Goal: Transaction & Acquisition: Purchase product/service

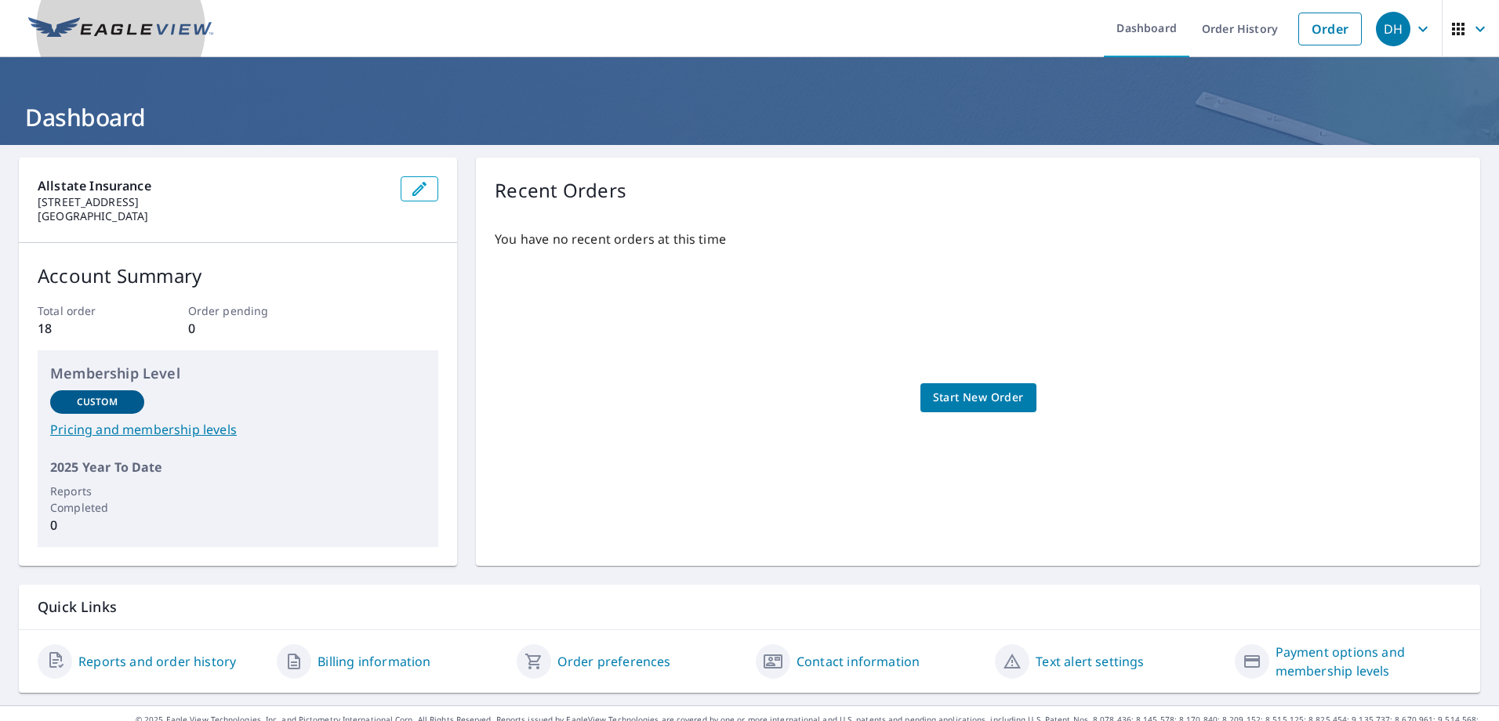
click at [127, 27] on img at bounding box center [120, 29] width 185 height 24
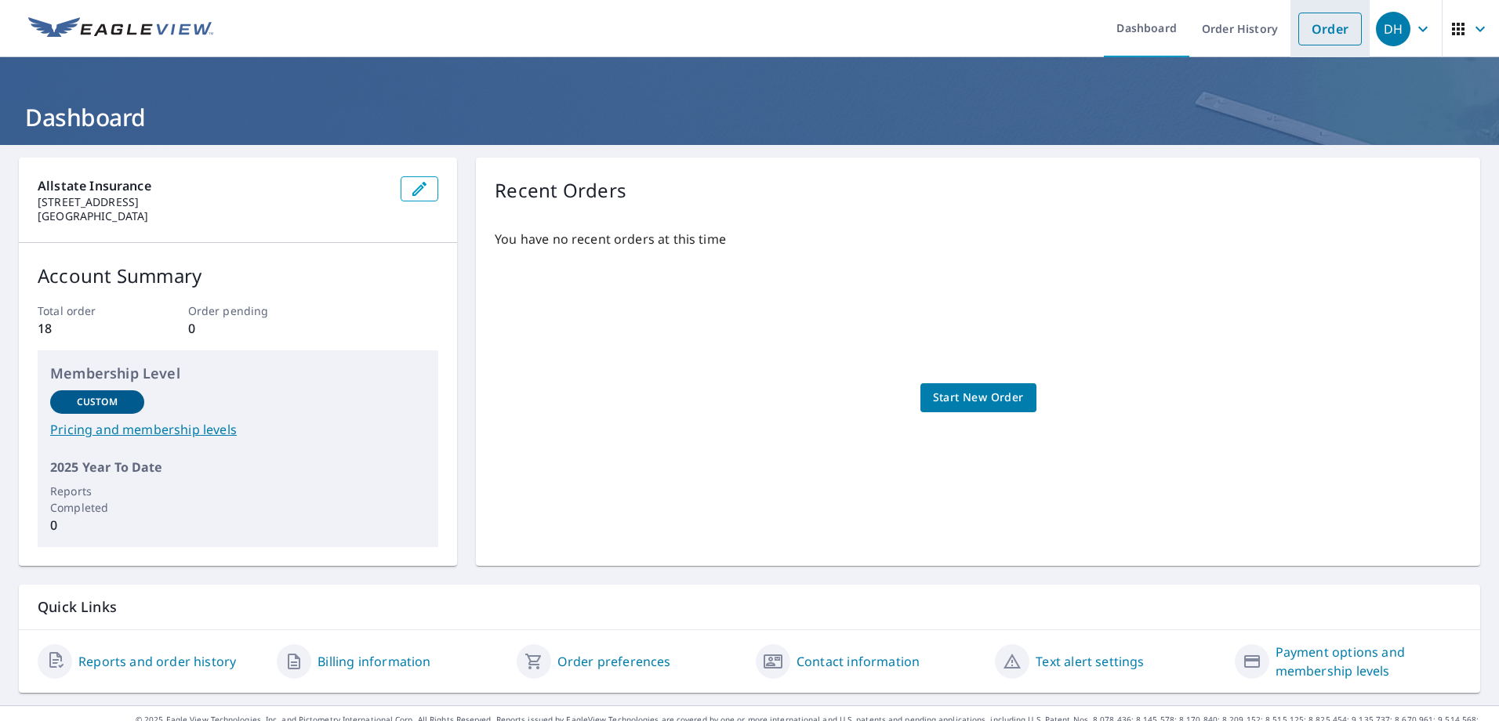
click at [1309, 25] on link "Order" at bounding box center [1331, 29] width 64 height 33
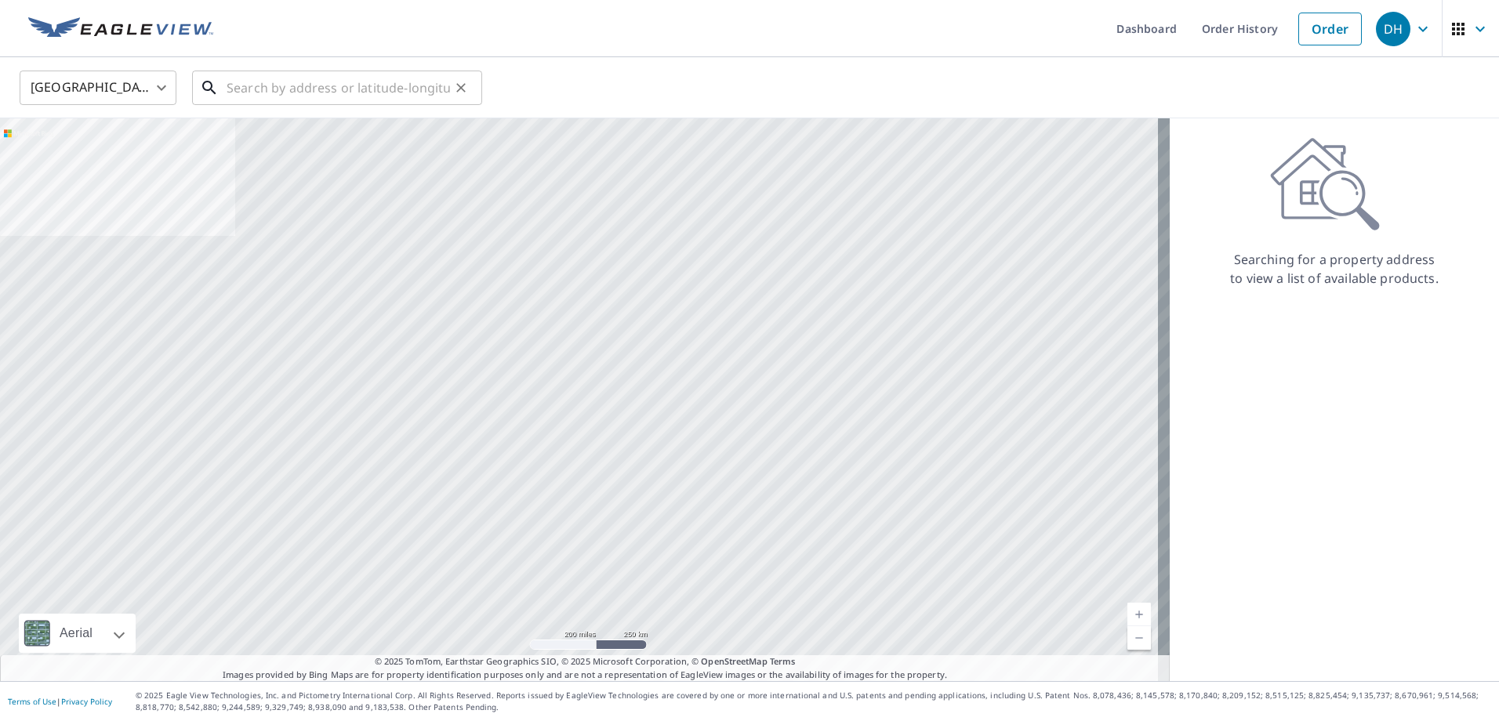
click at [253, 91] on input "text" at bounding box center [338, 88] width 223 height 44
paste input "[STREET_ADDRESS]"
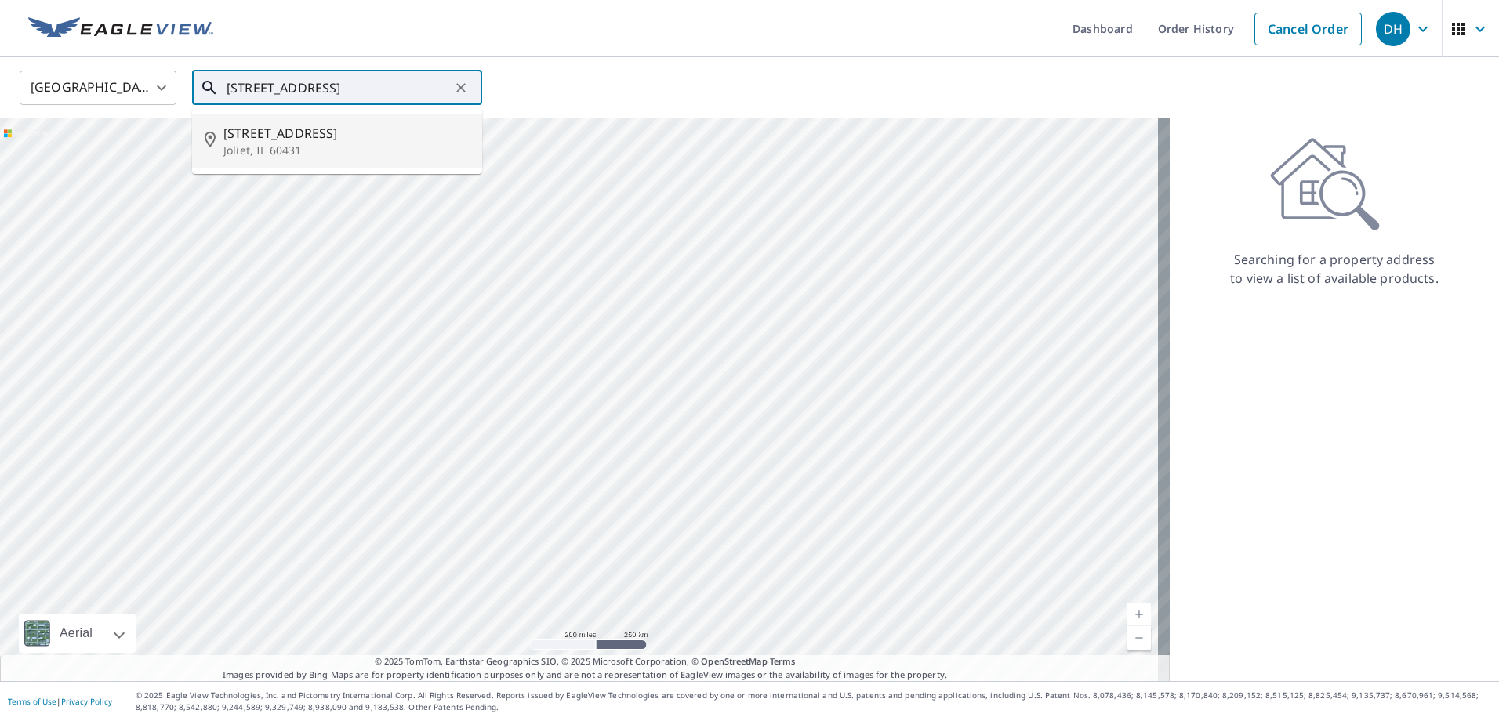
click at [330, 143] on p "Joliet, IL 60431" at bounding box center [346, 151] width 246 height 16
type input "[STREET_ADDRESS]"
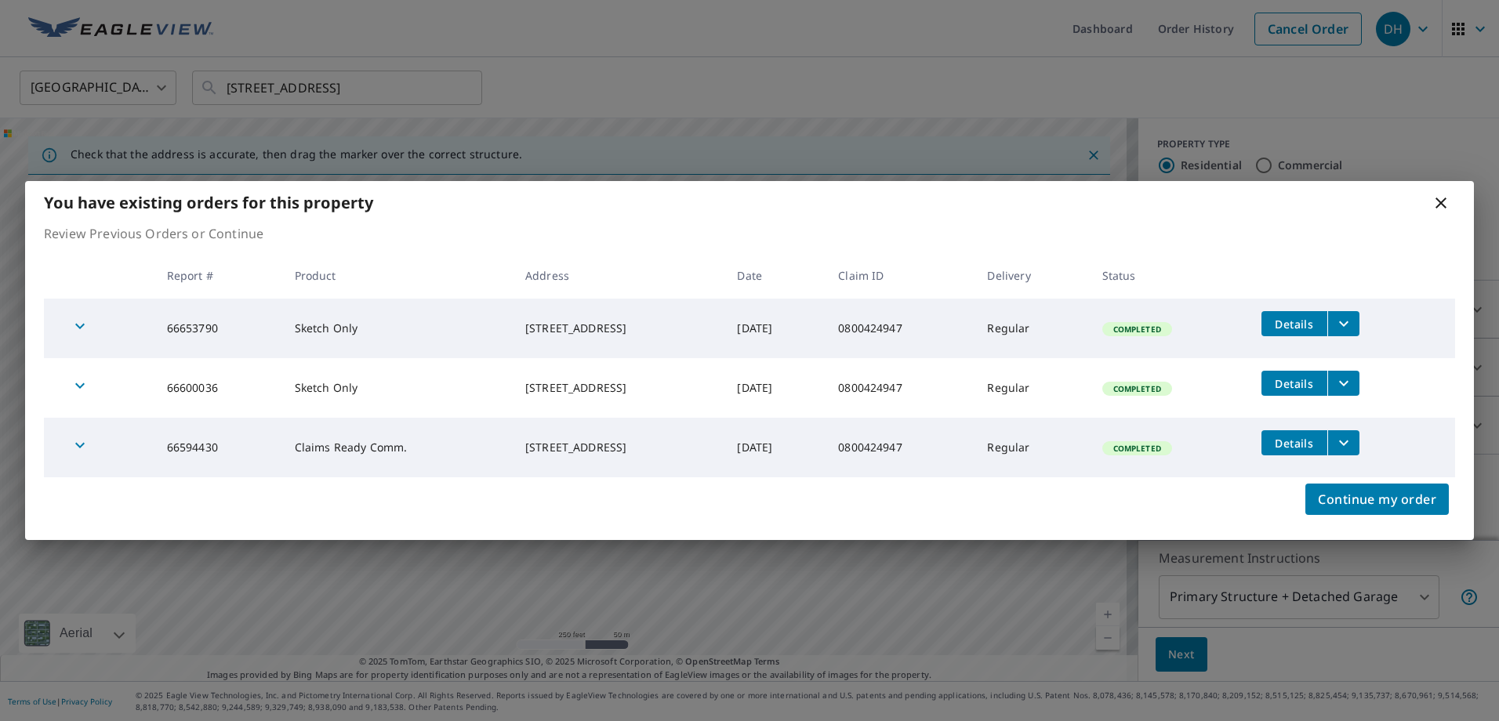
click at [1441, 201] on icon at bounding box center [1441, 203] width 19 height 19
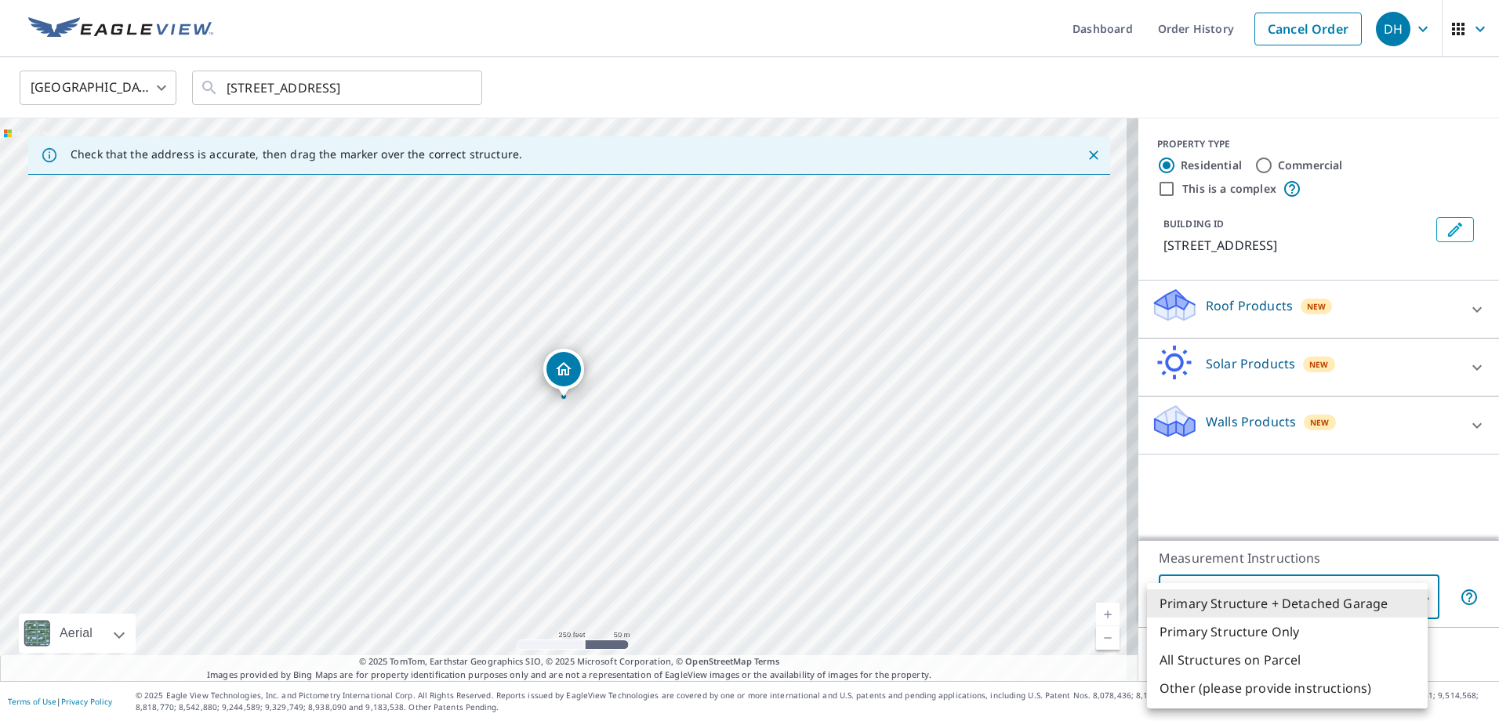
click at [1408, 603] on body "DH DH Dashboard Order History Cancel Order DH [GEOGRAPHIC_DATA] [GEOGRAPHIC_DAT…" at bounding box center [749, 360] width 1499 height 721
click at [1408, 603] on li "Primary Structure + Detached Garage" at bounding box center [1287, 604] width 281 height 28
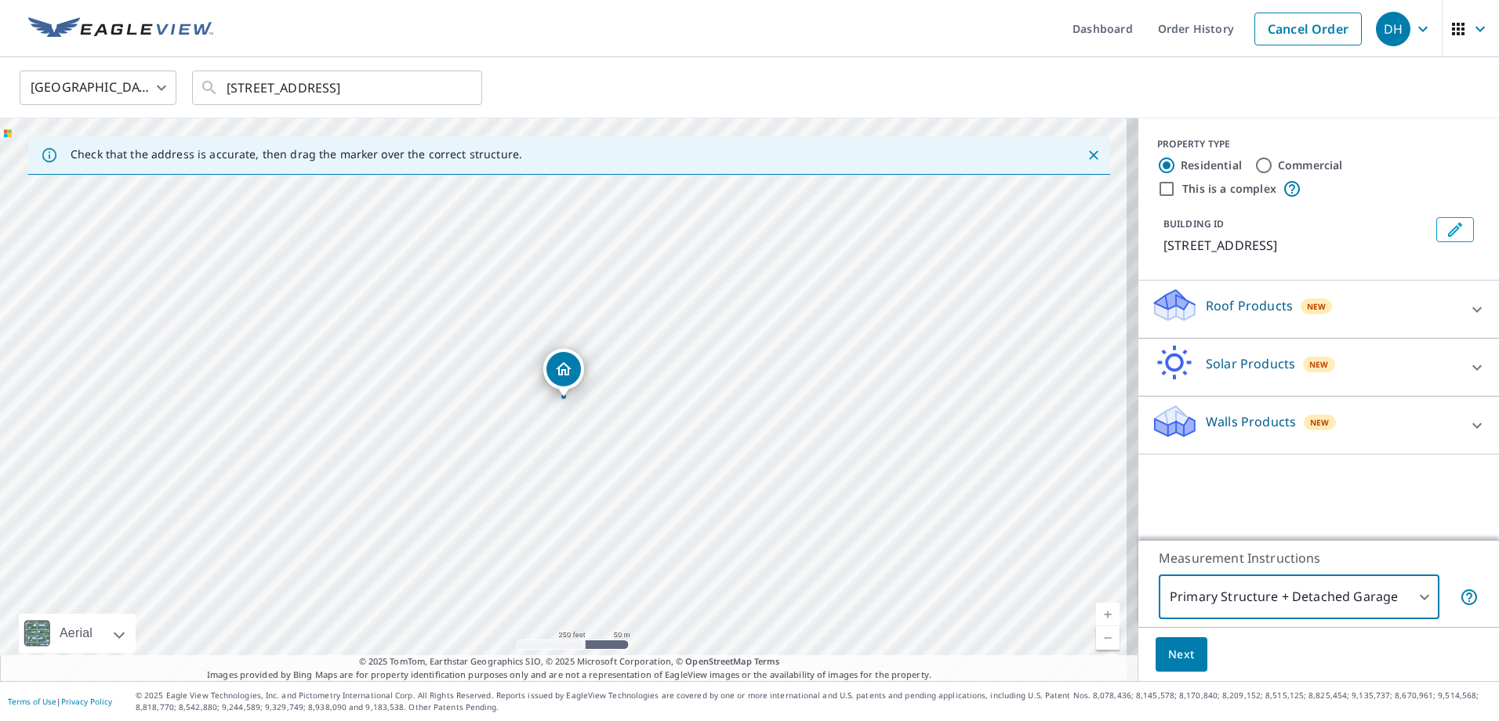
click at [1471, 28] on icon "button" at bounding box center [1480, 29] width 19 height 19
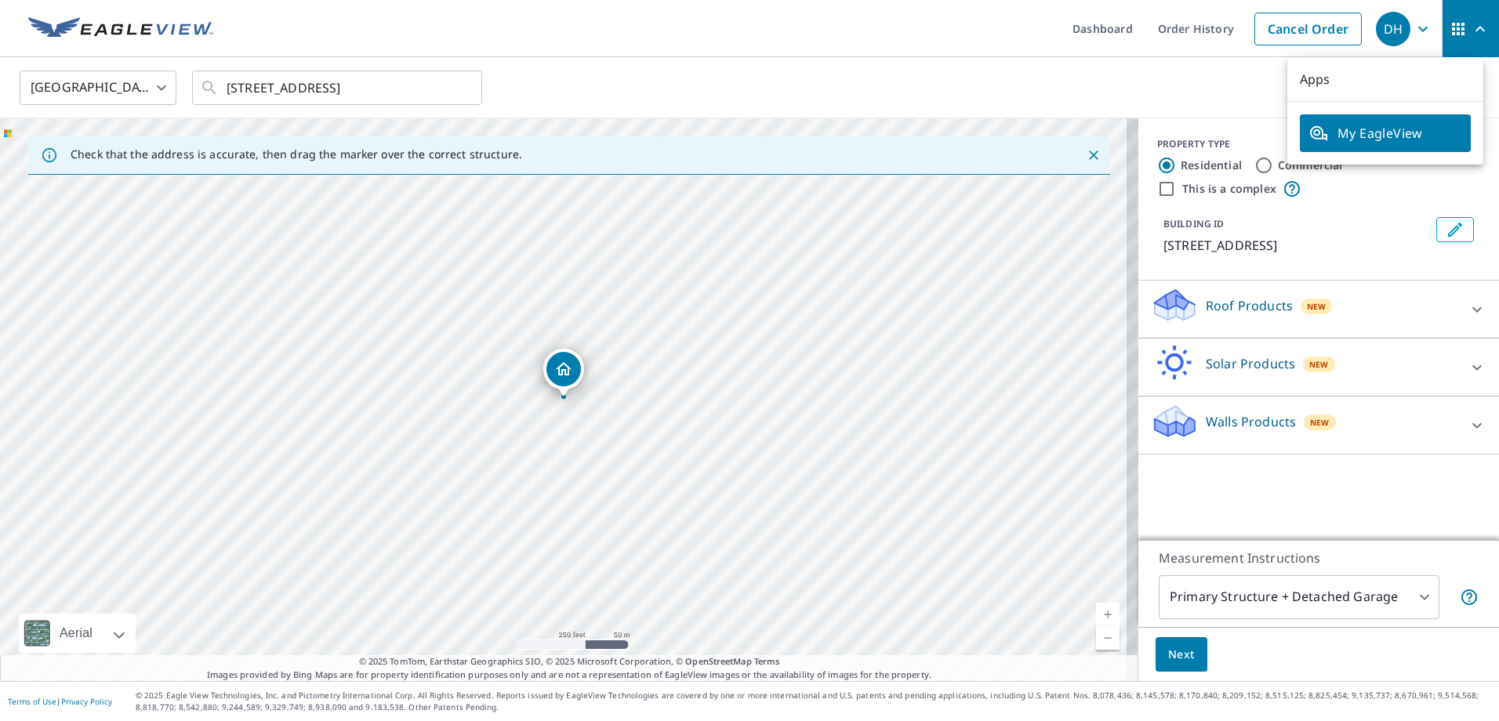
click at [940, 77] on div "[GEOGRAPHIC_DATA] [GEOGRAPHIC_DATA] ​ [STREET_ADDRESS] ​" at bounding box center [744, 87] width 1473 height 37
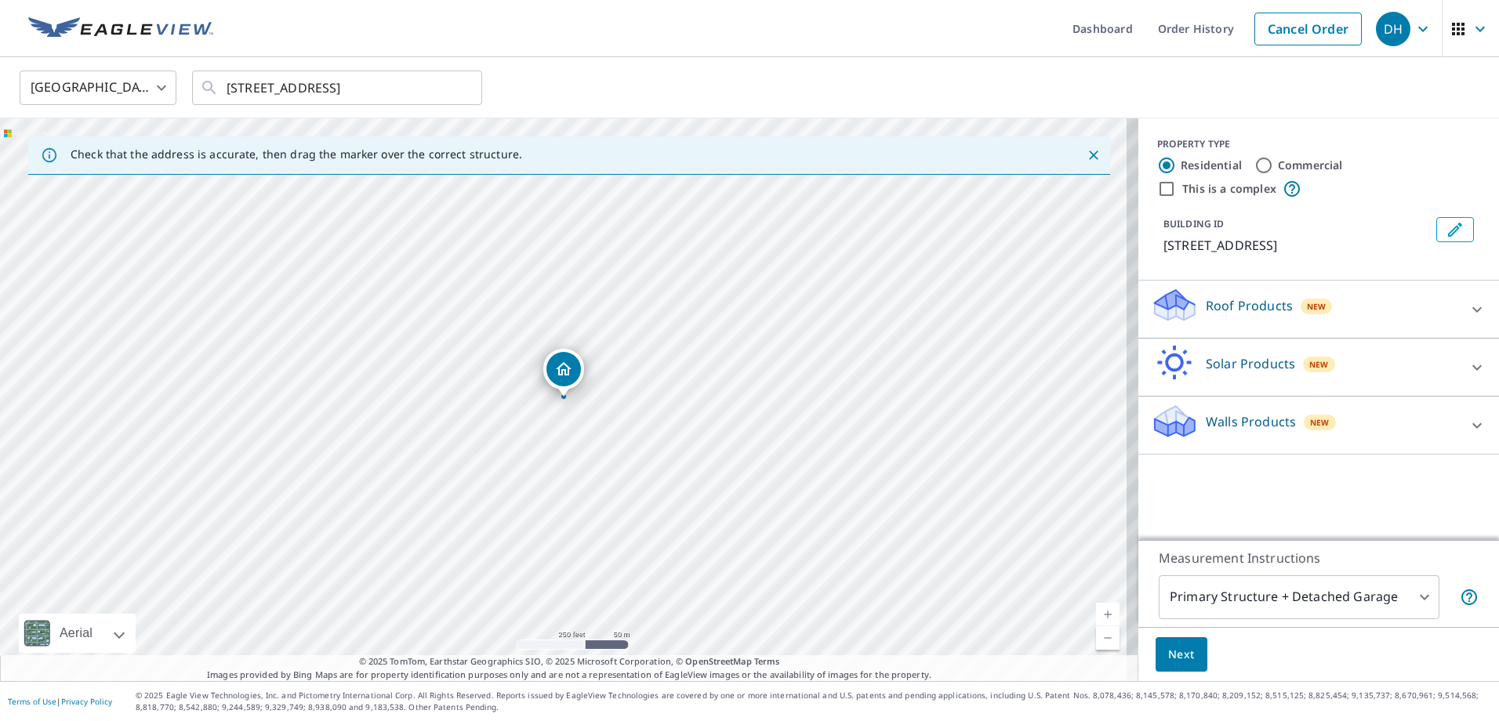
click at [1393, 26] on div "DH" at bounding box center [1393, 29] width 35 height 35
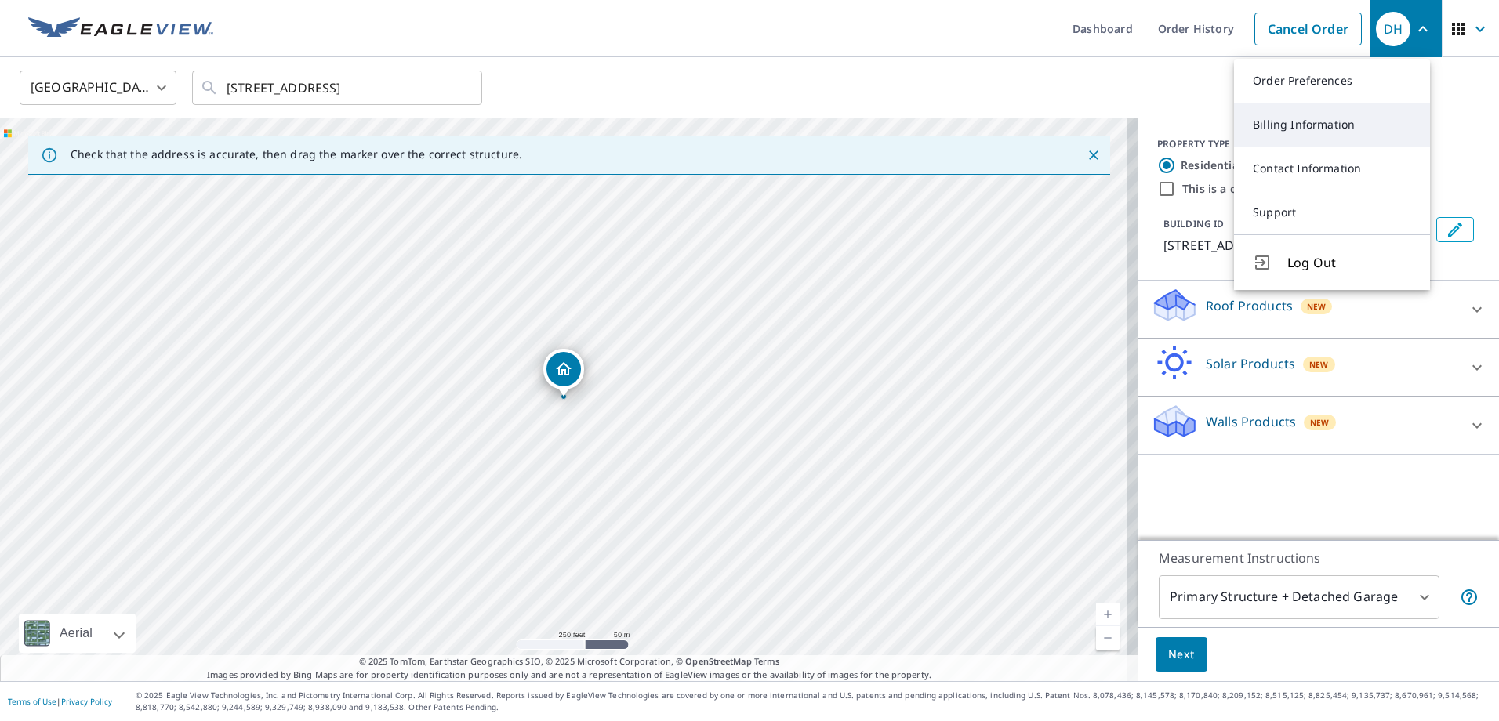
click at [1337, 119] on link "Billing Information" at bounding box center [1332, 125] width 196 height 44
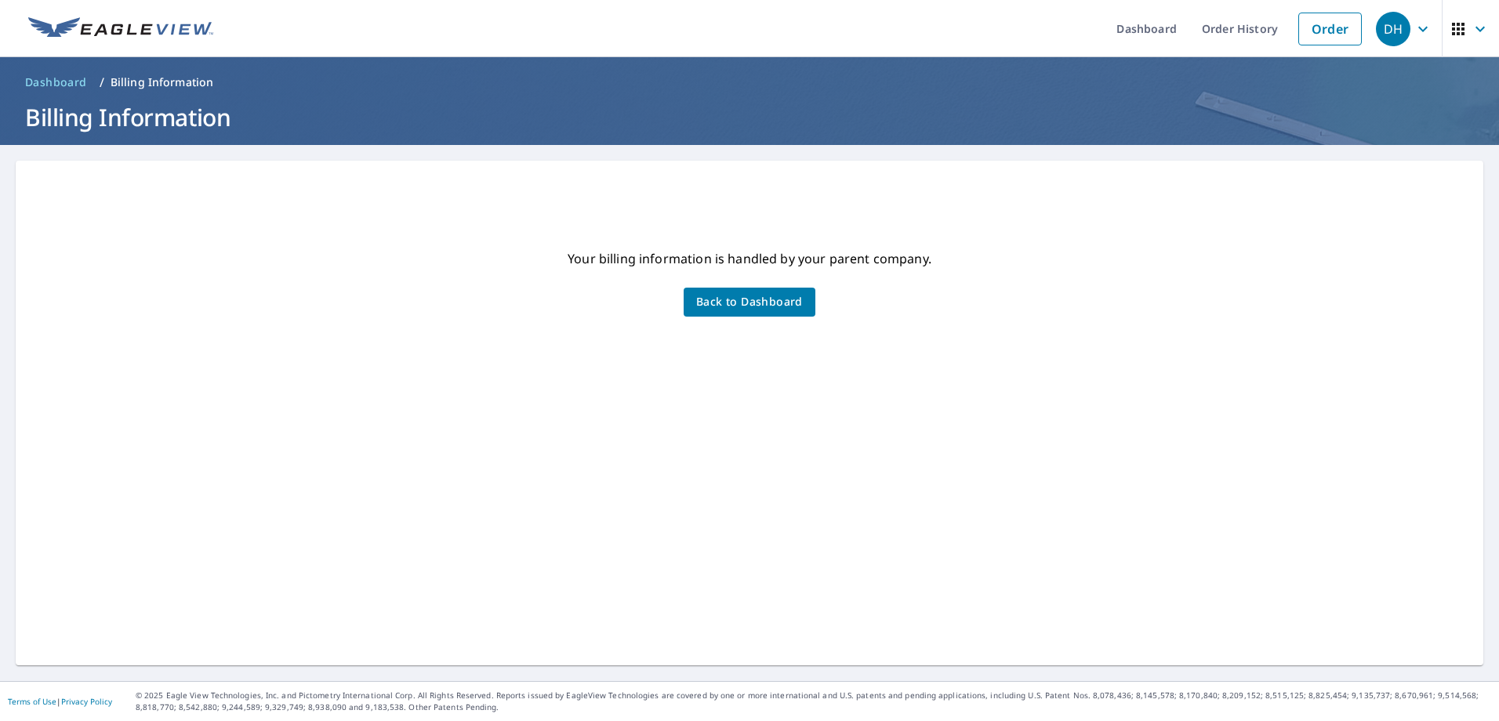
click at [1381, 32] on div "DH" at bounding box center [1393, 29] width 35 height 35
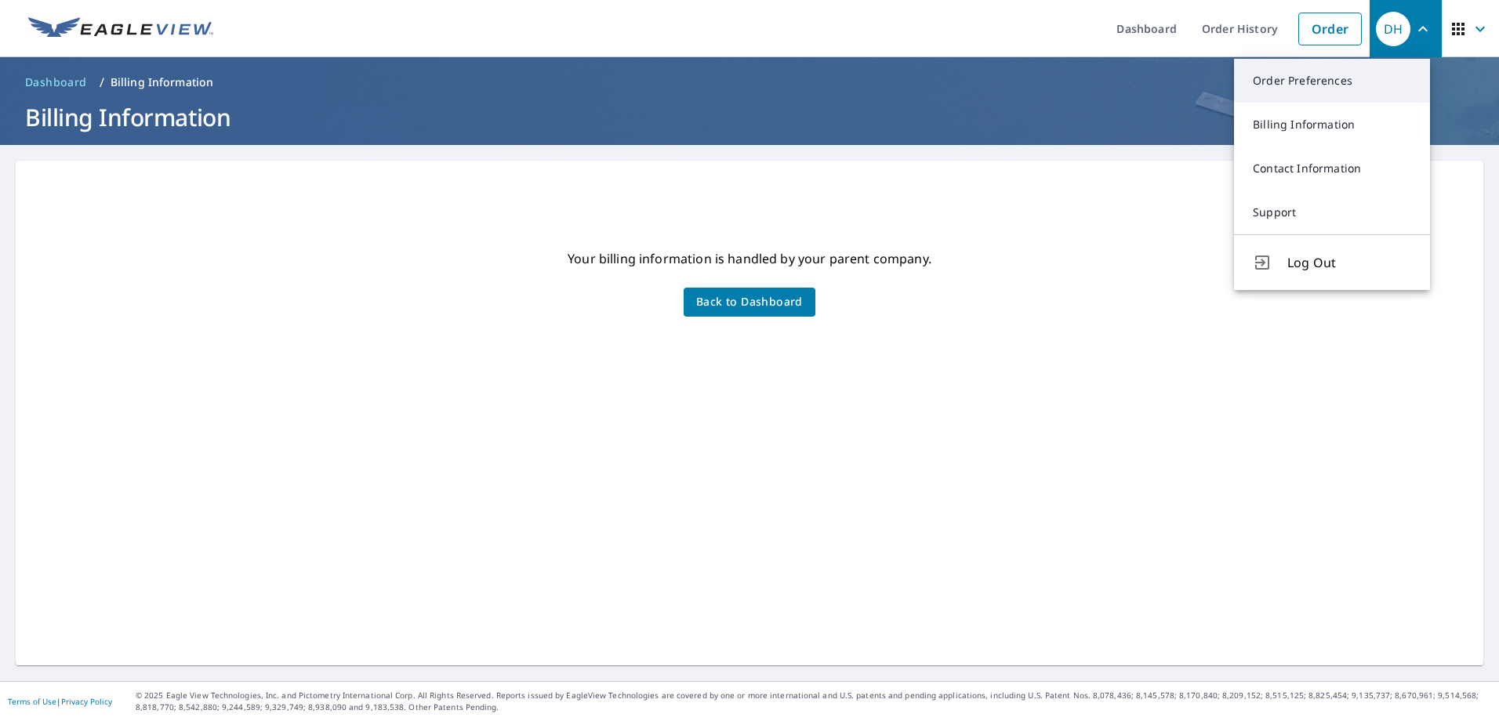
click at [1311, 87] on link "Order Preferences" at bounding box center [1332, 81] width 196 height 44
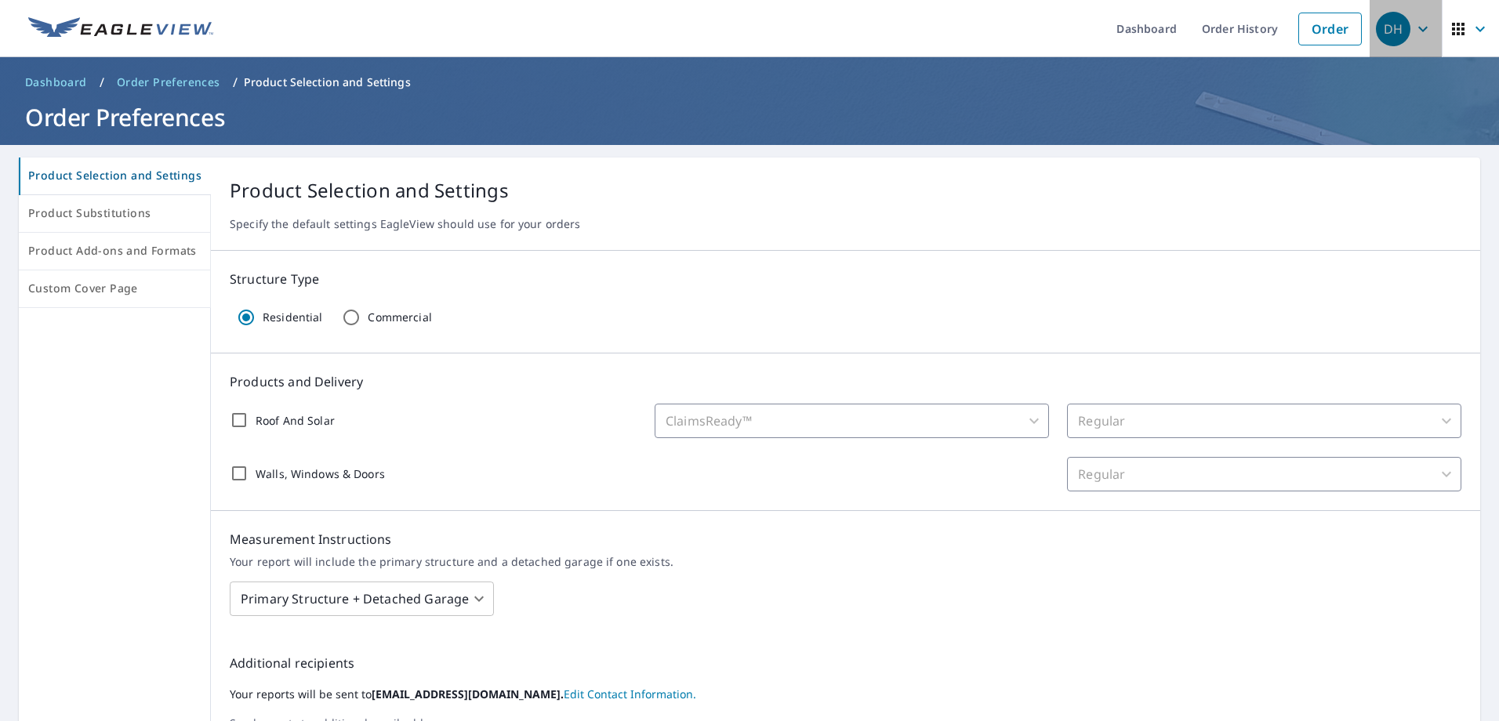
click at [1385, 30] on div "DH" at bounding box center [1393, 29] width 35 height 35
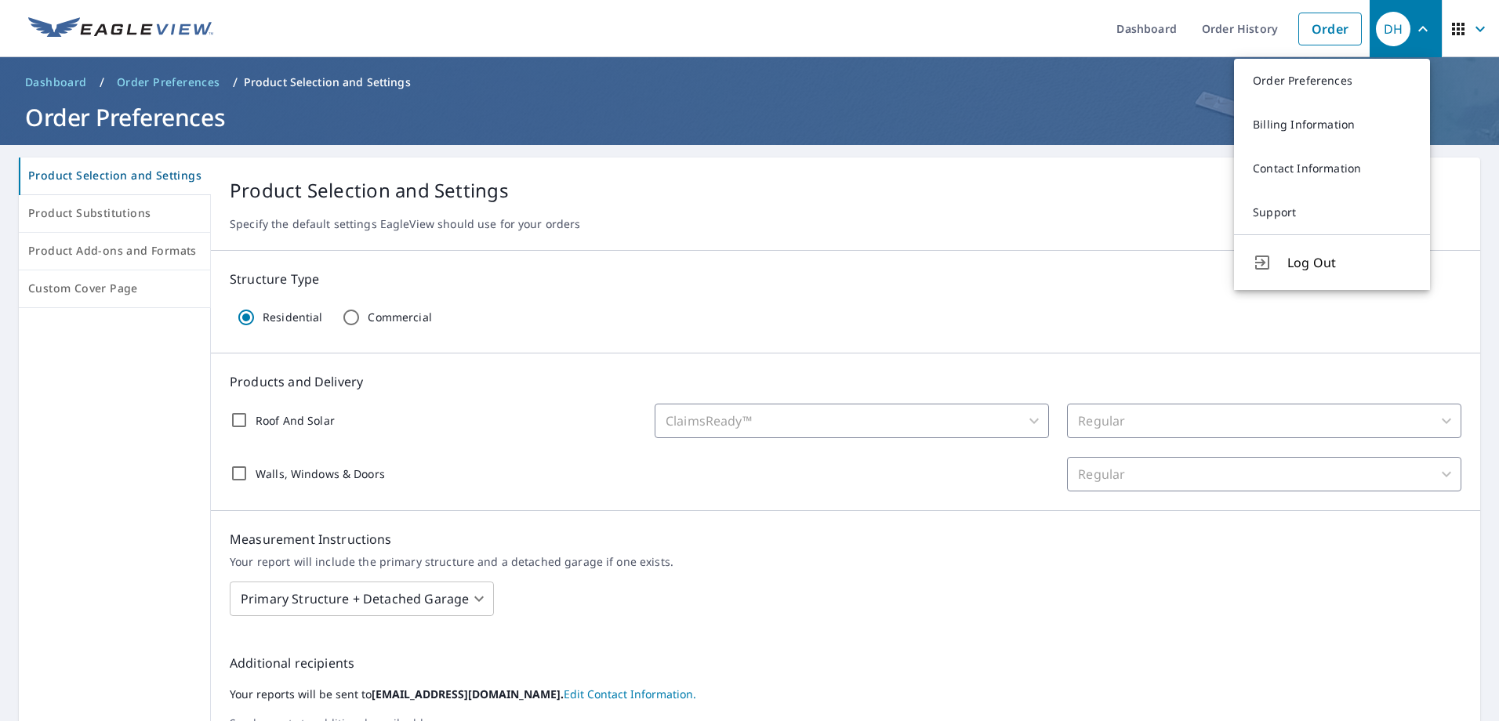
click at [1121, 311] on div "Residential Commercial" at bounding box center [846, 317] width 1232 height 33
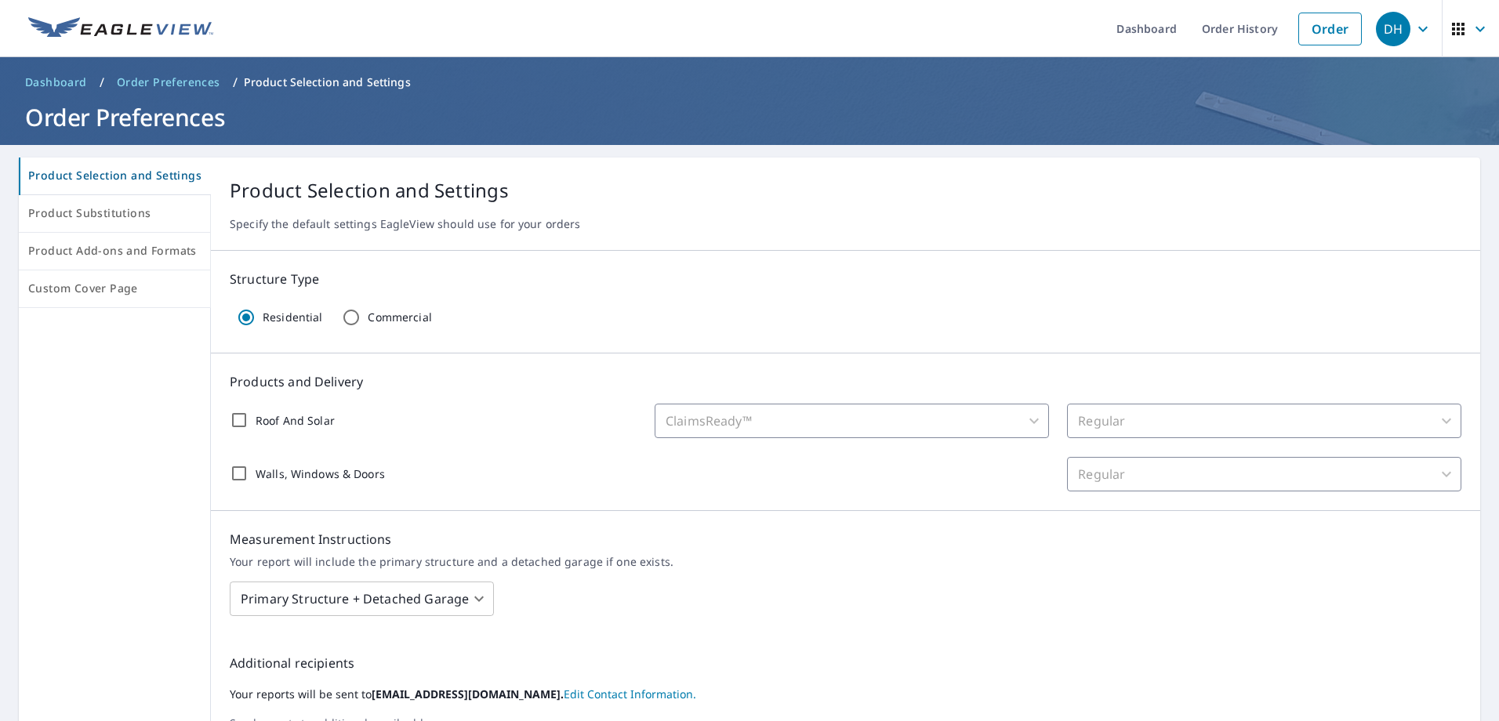
click at [1474, 27] on icon "button" at bounding box center [1480, 29] width 19 height 19
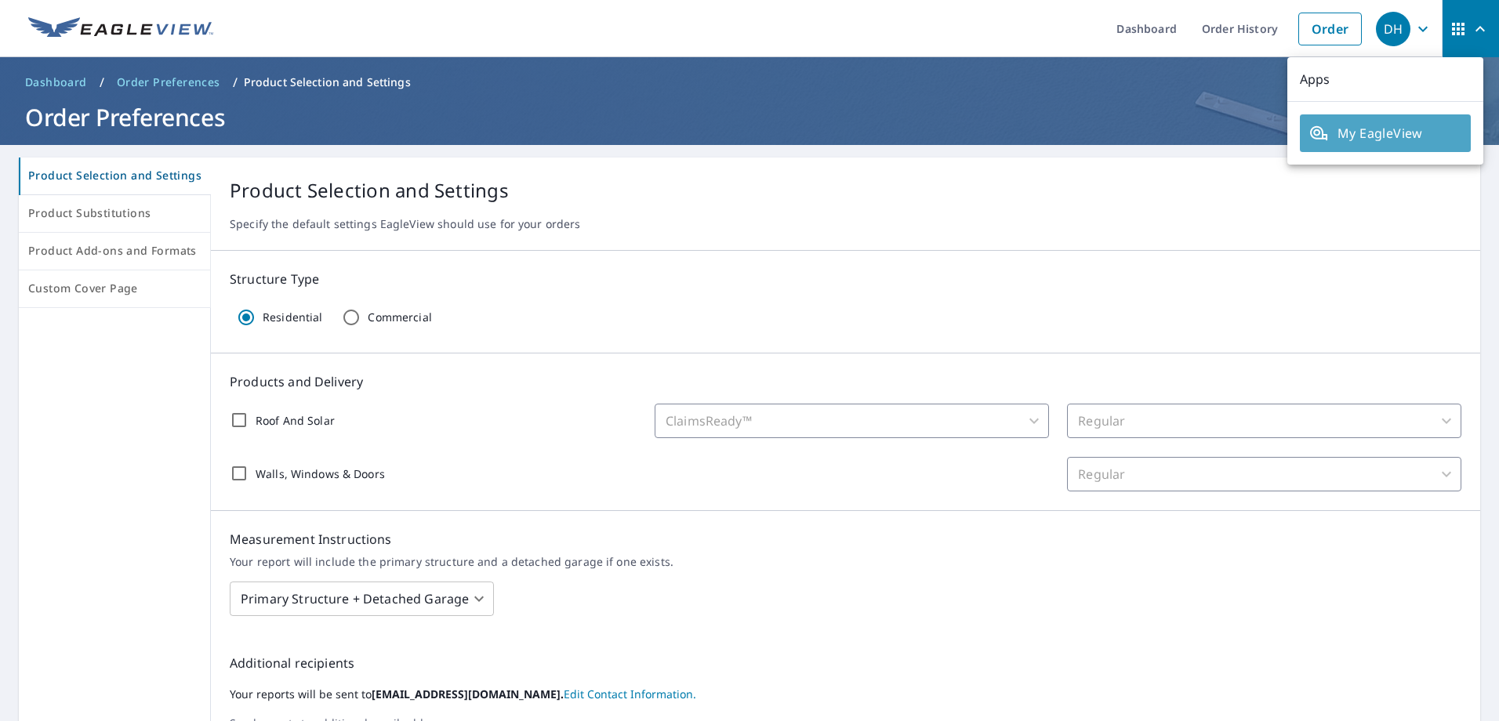
click at [1394, 125] on span "My EagleView" at bounding box center [1386, 133] width 152 height 19
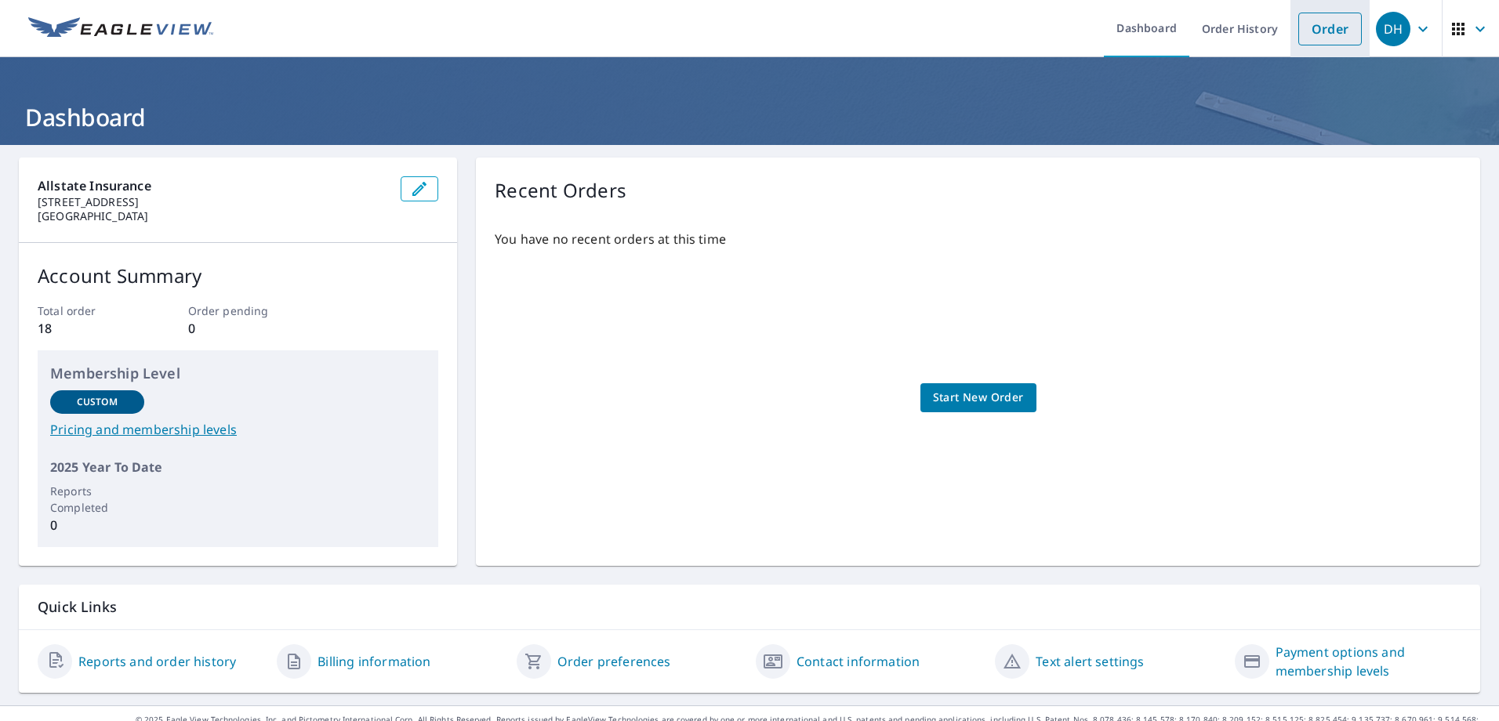
click at [1317, 24] on link "Order" at bounding box center [1331, 29] width 64 height 33
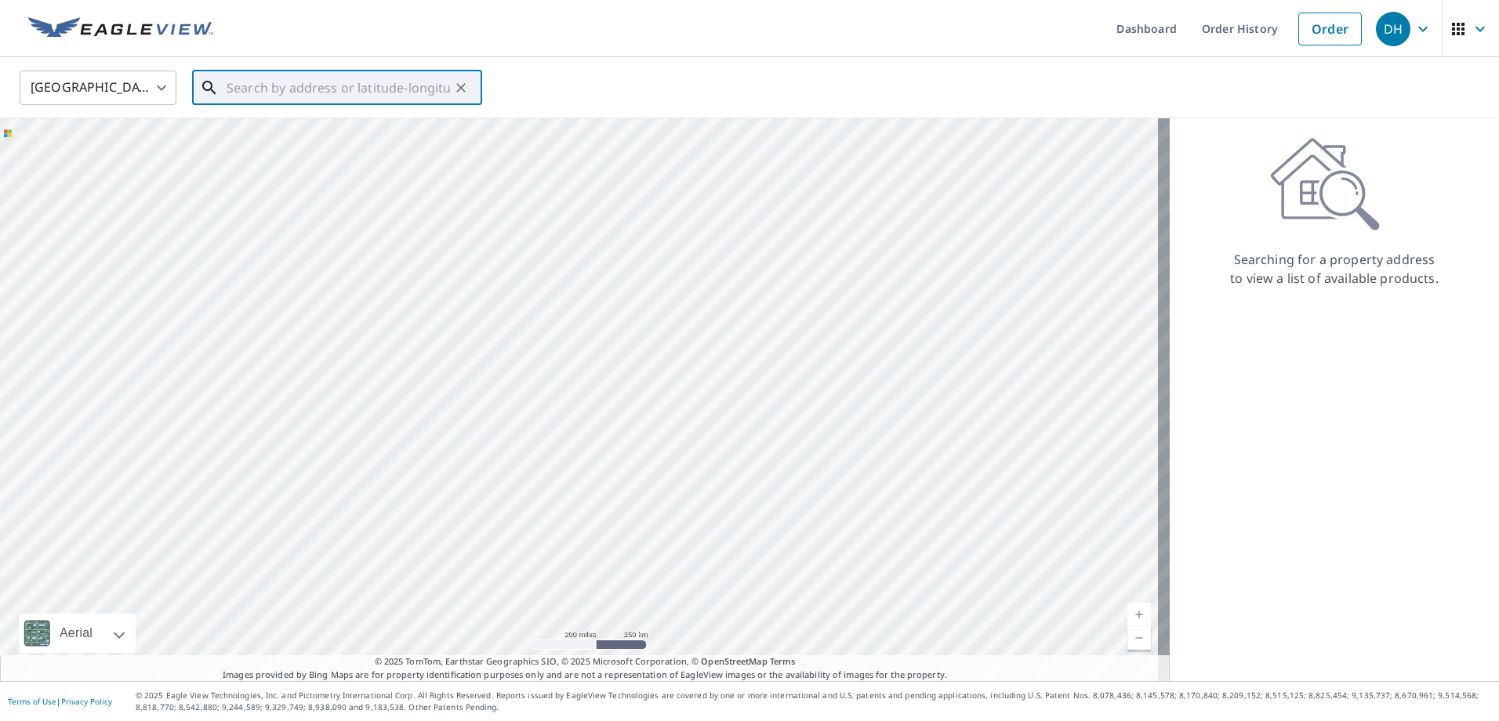
click at [341, 95] on input "text" at bounding box center [338, 88] width 223 height 44
paste input "[STREET_ADDRESS]"
click at [300, 130] on span "[STREET_ADDRESS]" at bounding box center [346, 133] width 246 height 19
type input "[STREET_ADDRESS]"
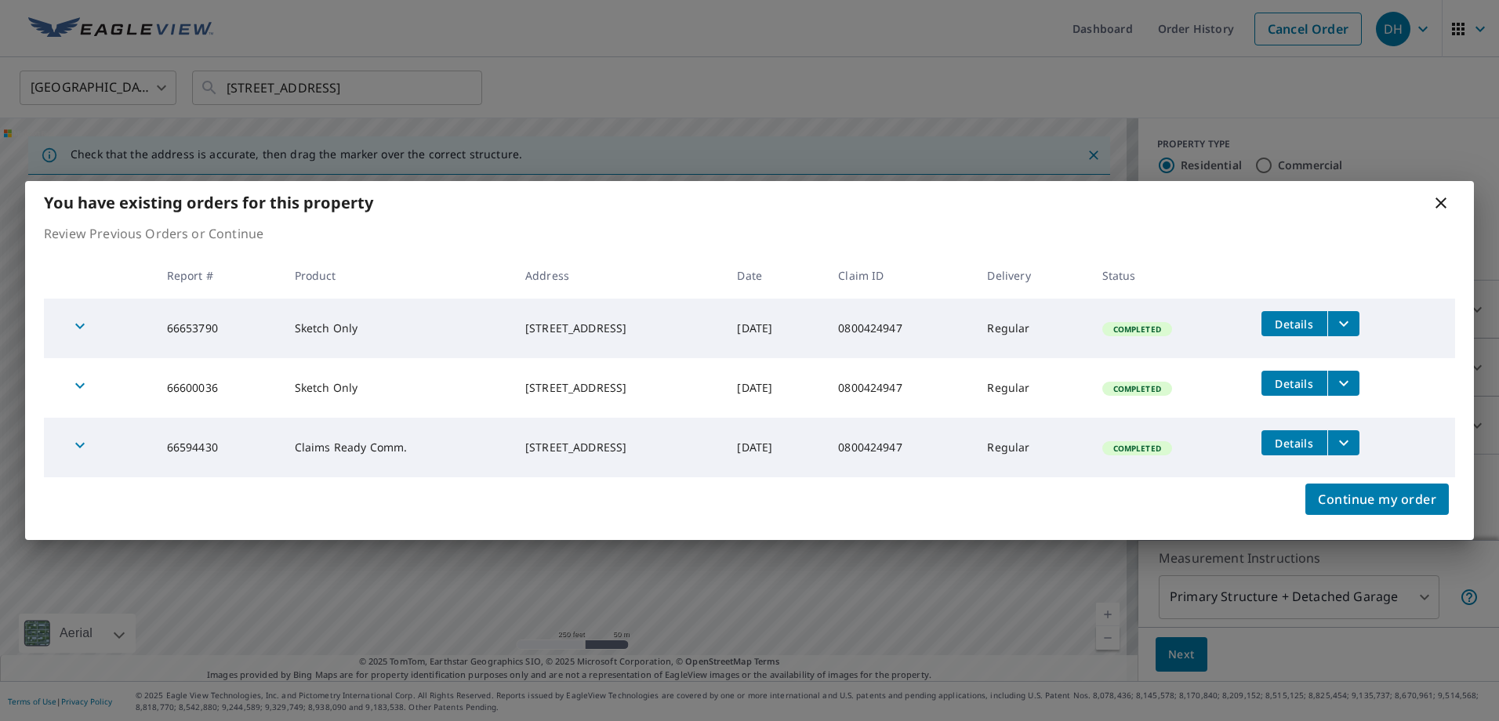
click at [1441, 200] on icon at bounding box center [1441, 203] width 19 height 19
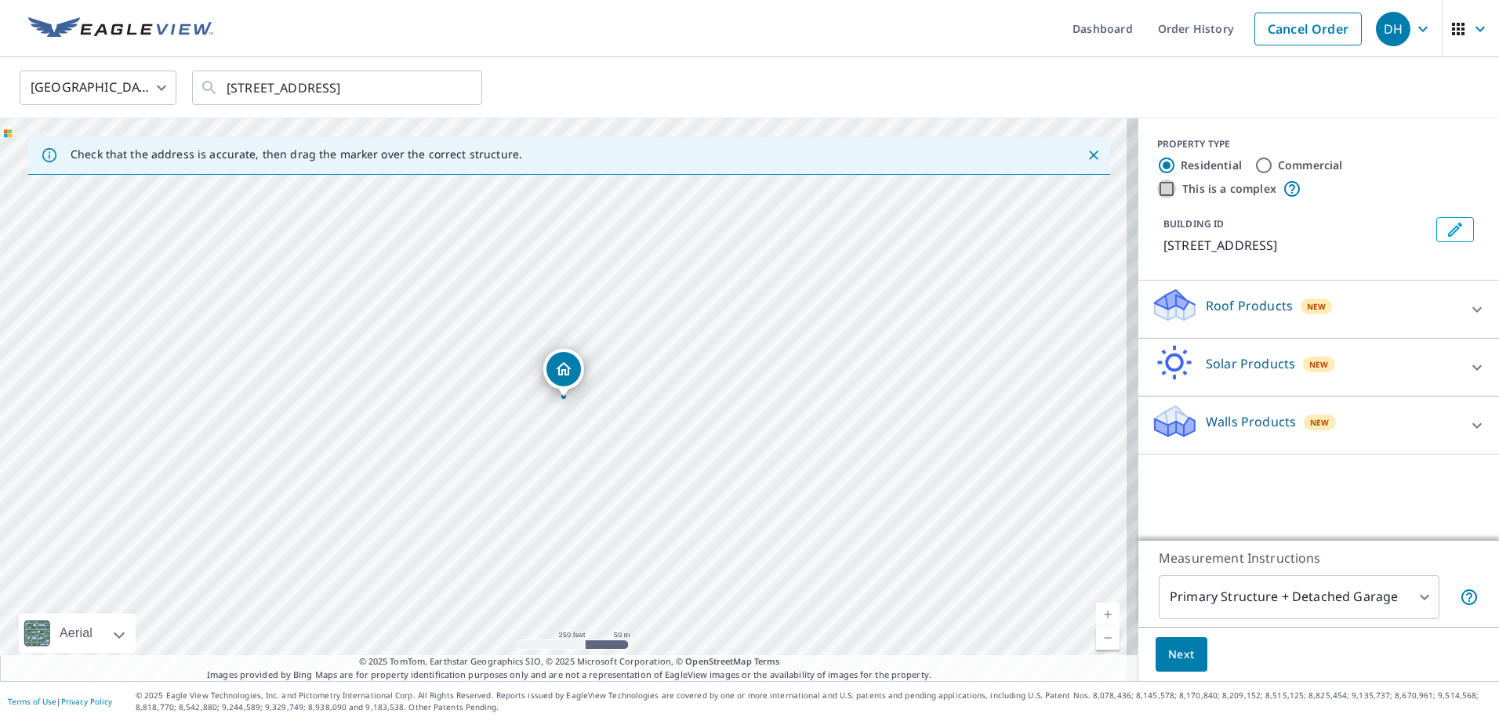
click at [1159, 187] on input "This is a complex" at bounding box center [1166, 189] width 19 height 19
checkbox input "true"
radio input "false"
radio input "true"
type input "4"
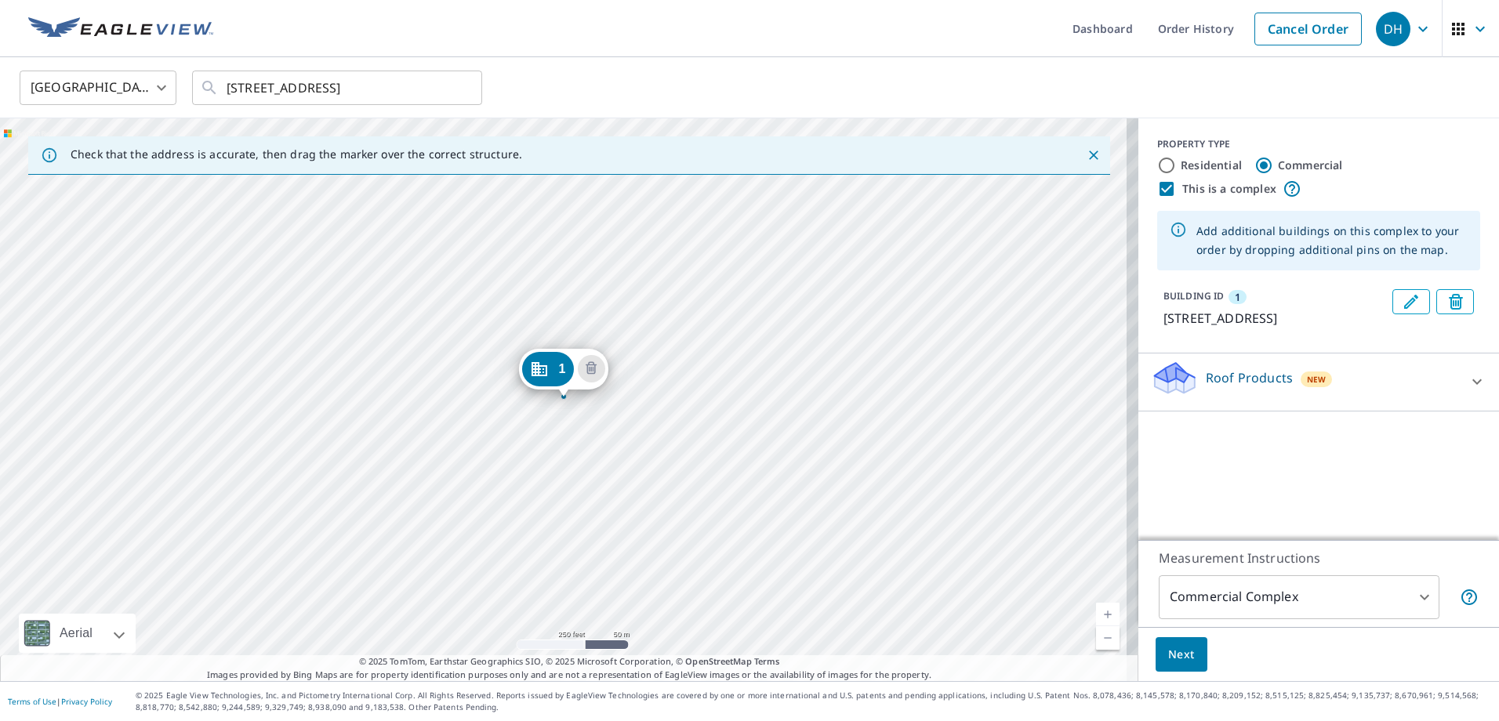
click at [1157, 164] on input "Residential" at bounding box center [1166, 165] width 19 height 19
radio input "true"
type input "1"
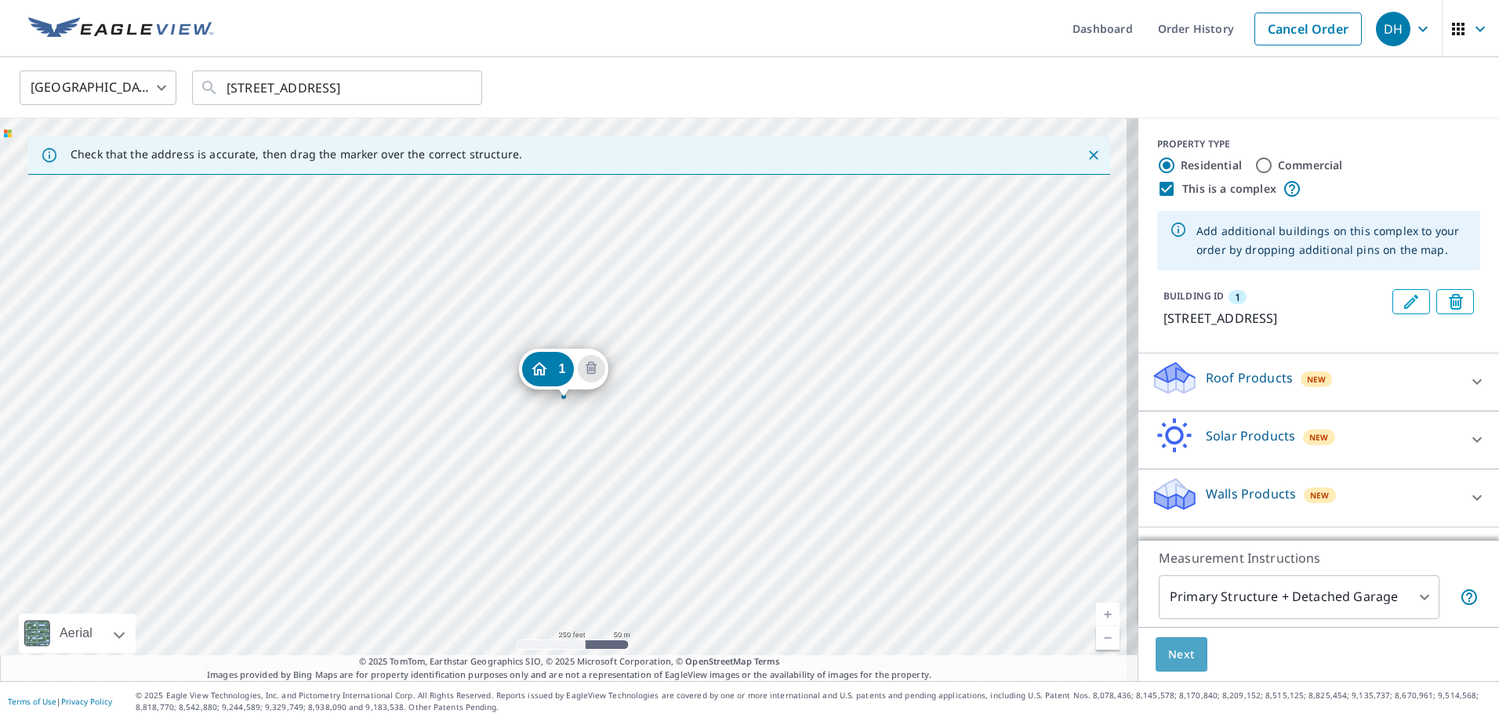
click at [1180, 648] on span "Next" at bounding box center [1181, 655] width 27 height 20
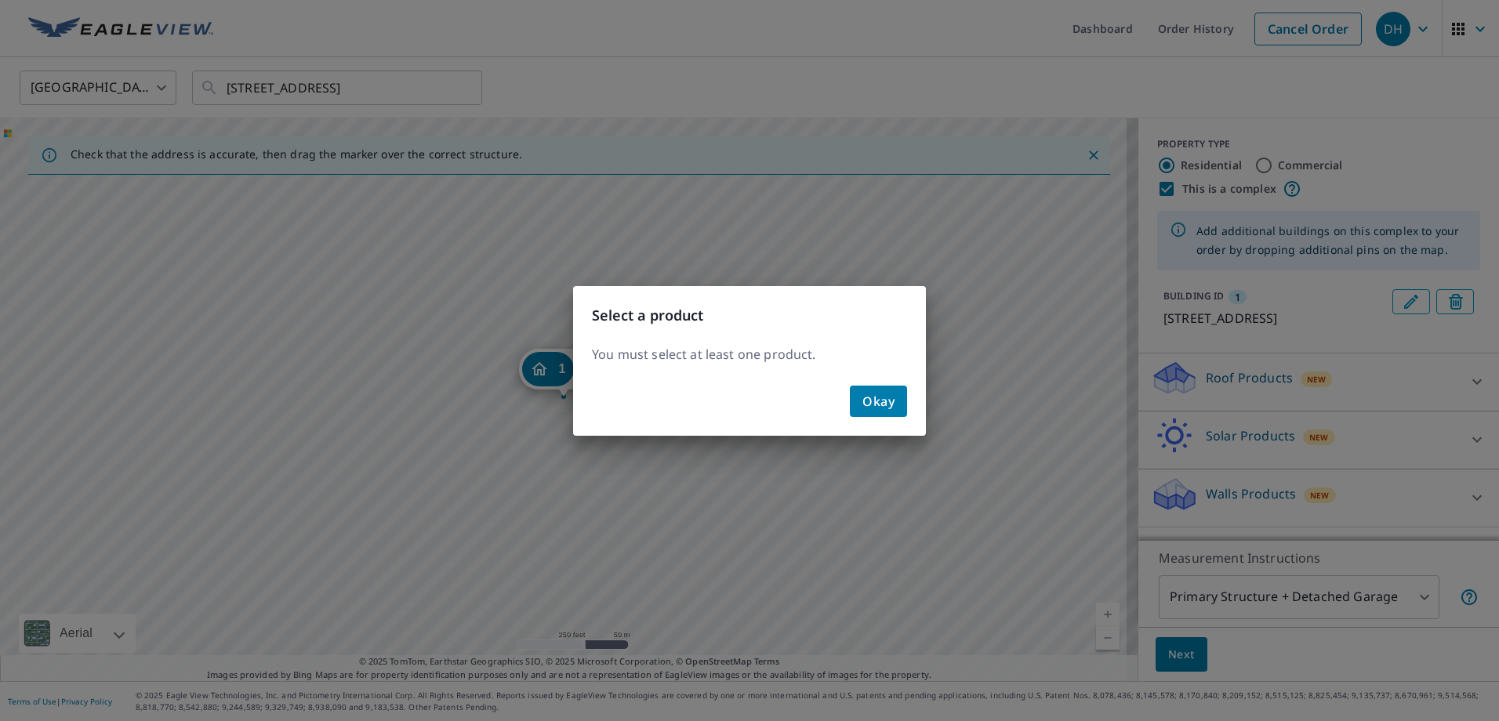
click at [881, 403] on span "Okay" at bounding box center [879, 402] width 32 height 22
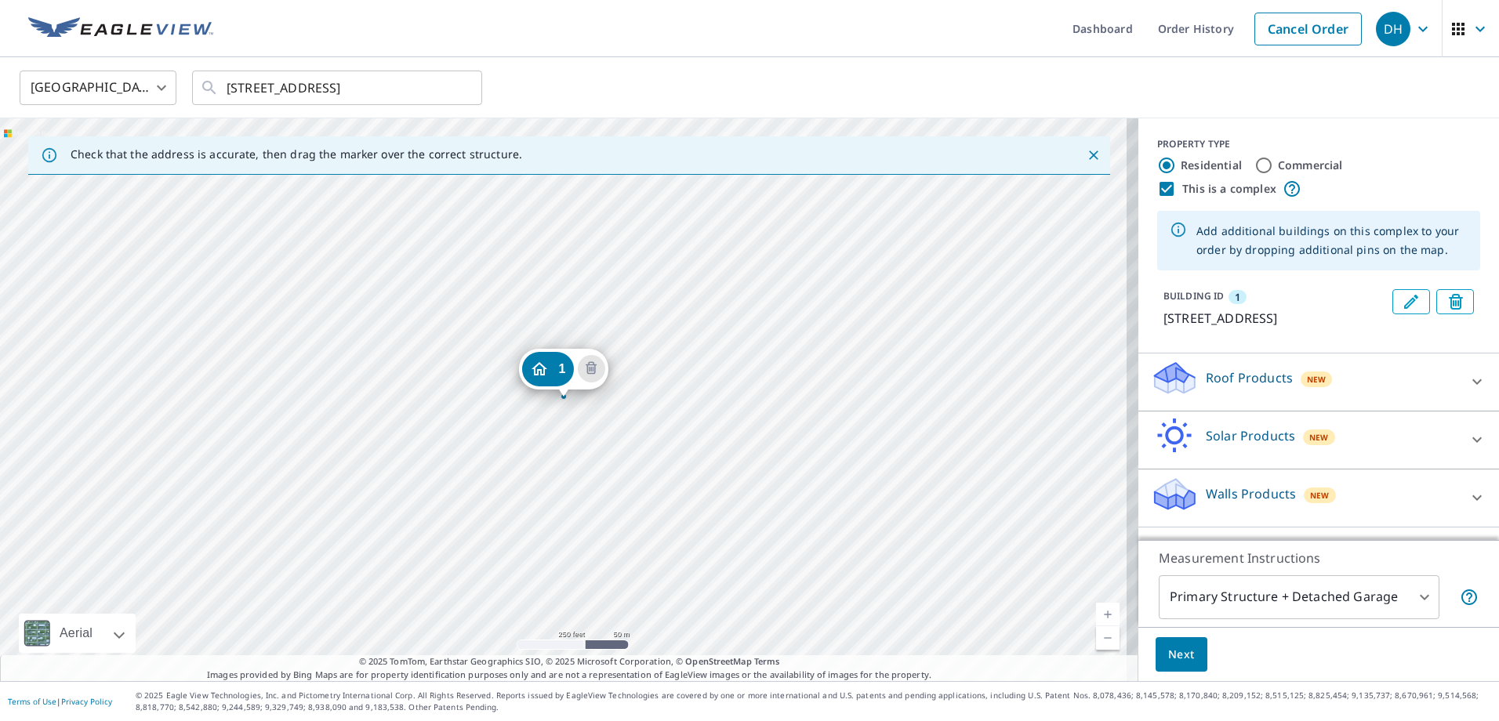
click at [1470, 377] on icon at bounding box center [1477, 381] width 19 height 19
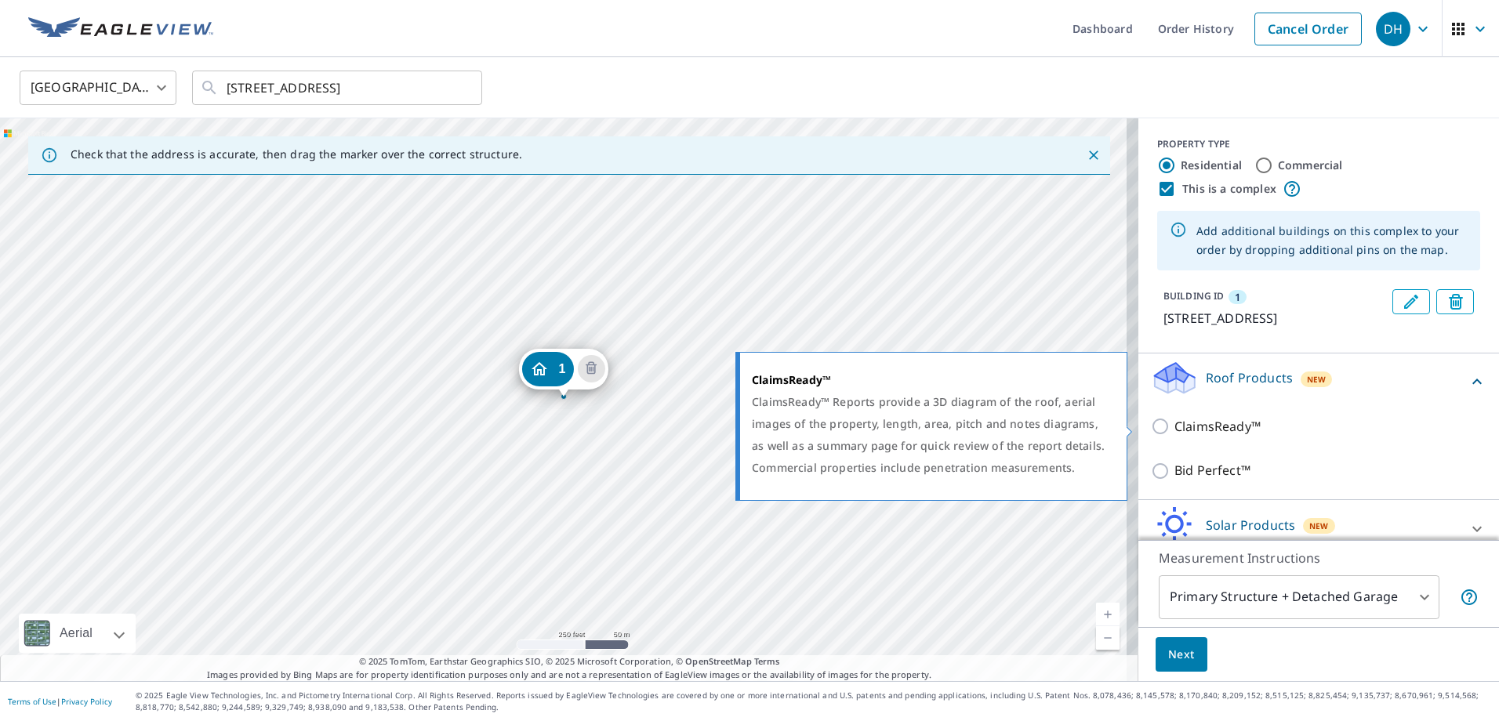
click at [1151, 431] on input "ClaimsReady™" at bounding box center [1163, 426] width 24 height 19
checkbox input "true"
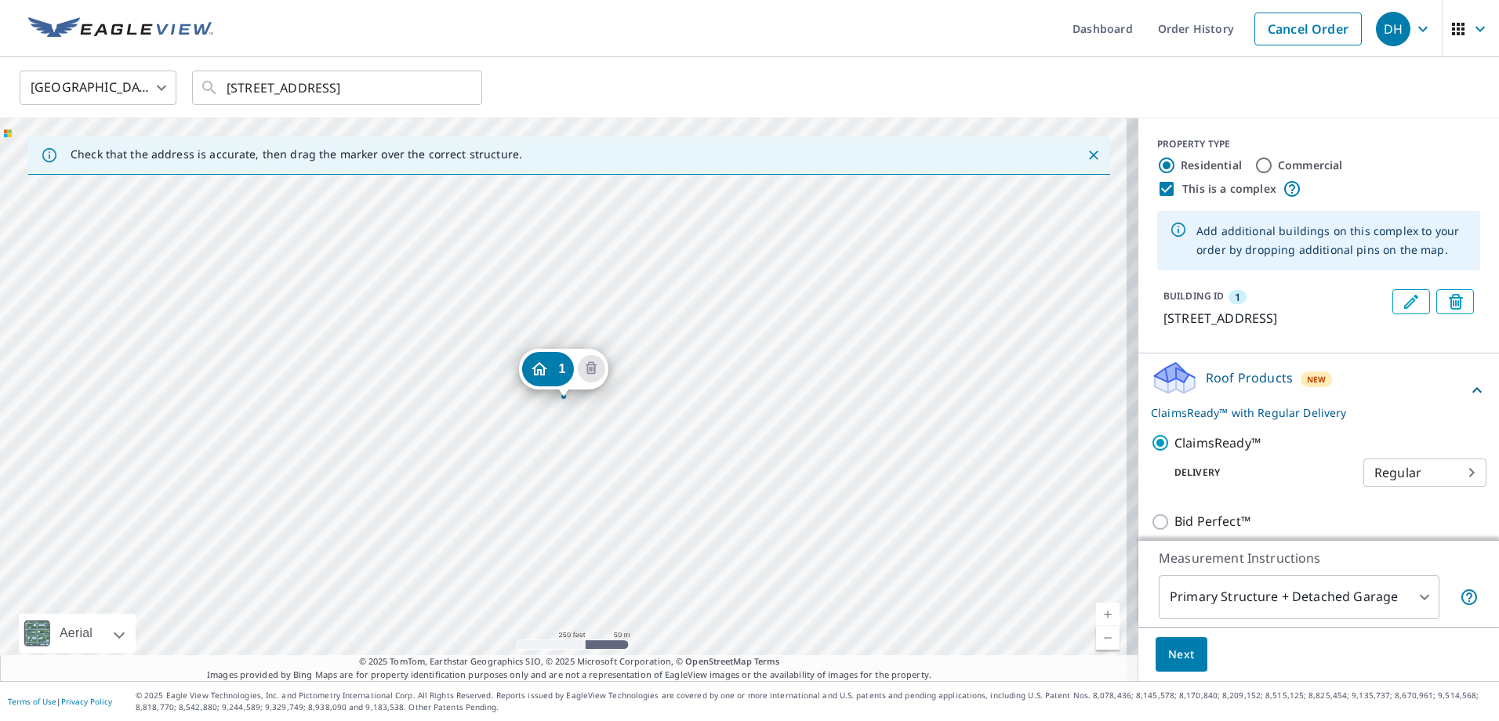
click at [1168, 658] on span "Next" at bounding box center [1181, 655] width 27 height 20
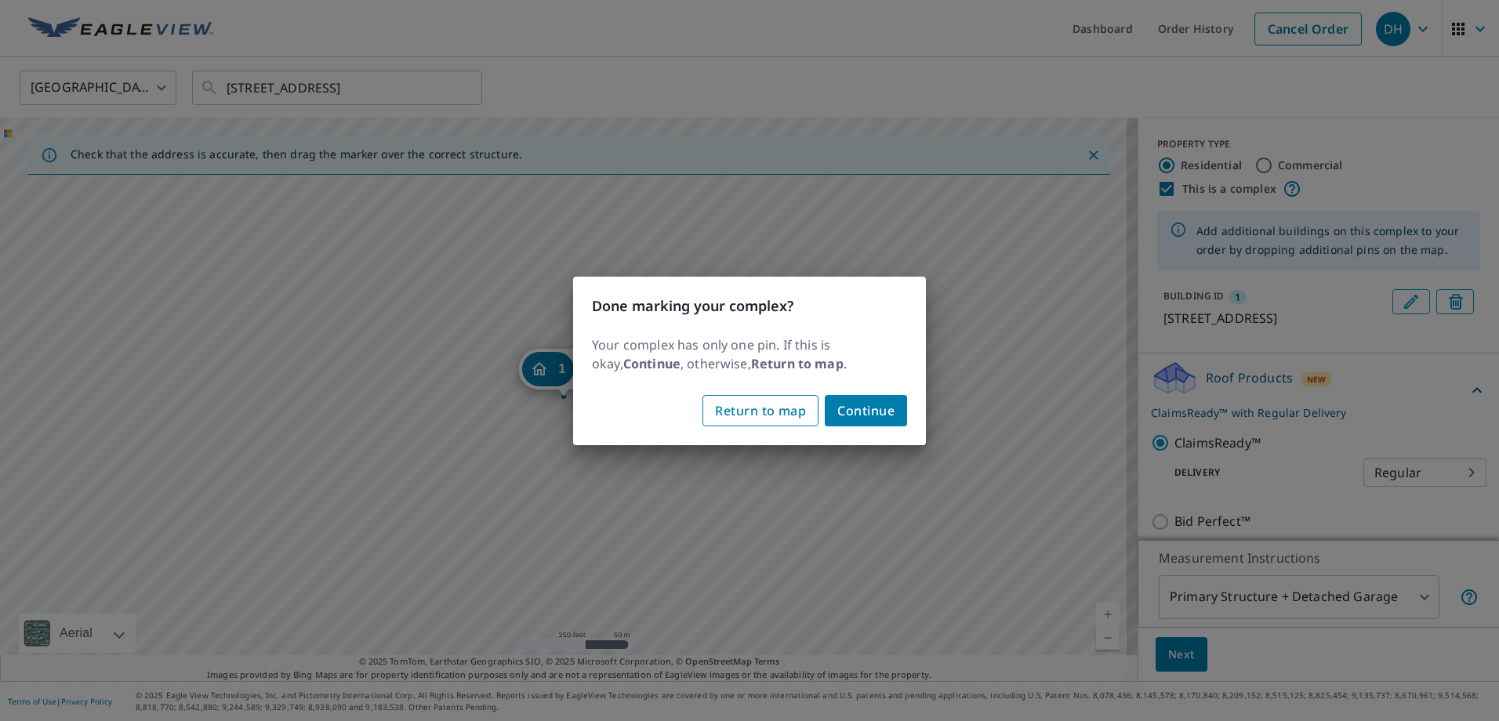
click at [730, 410] on span "Return to map" at bounding box center [760, 411] width 91 height 22
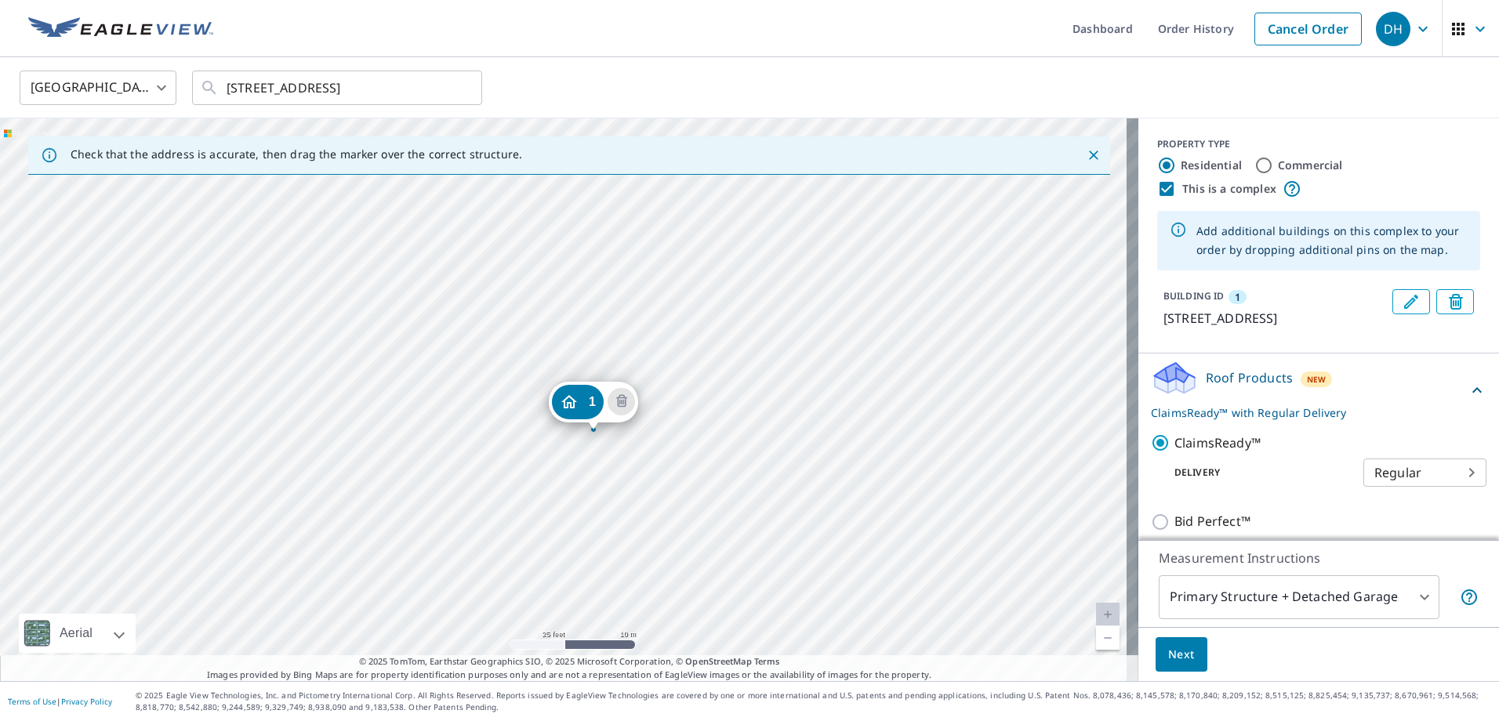
drag, startPoint x: 730, startPoint y: 340, endPoint x: 642, endPoint y: 620, distance: 293.4
click at [642, 620] on div "1 4725 Baccarrat Ct Joliet, IL 60431" at bounding box center [569, 399] width 1139 height 563
click at [1170, 651] on span "Next" at bounding box center [1181, 655] width 27 height 20
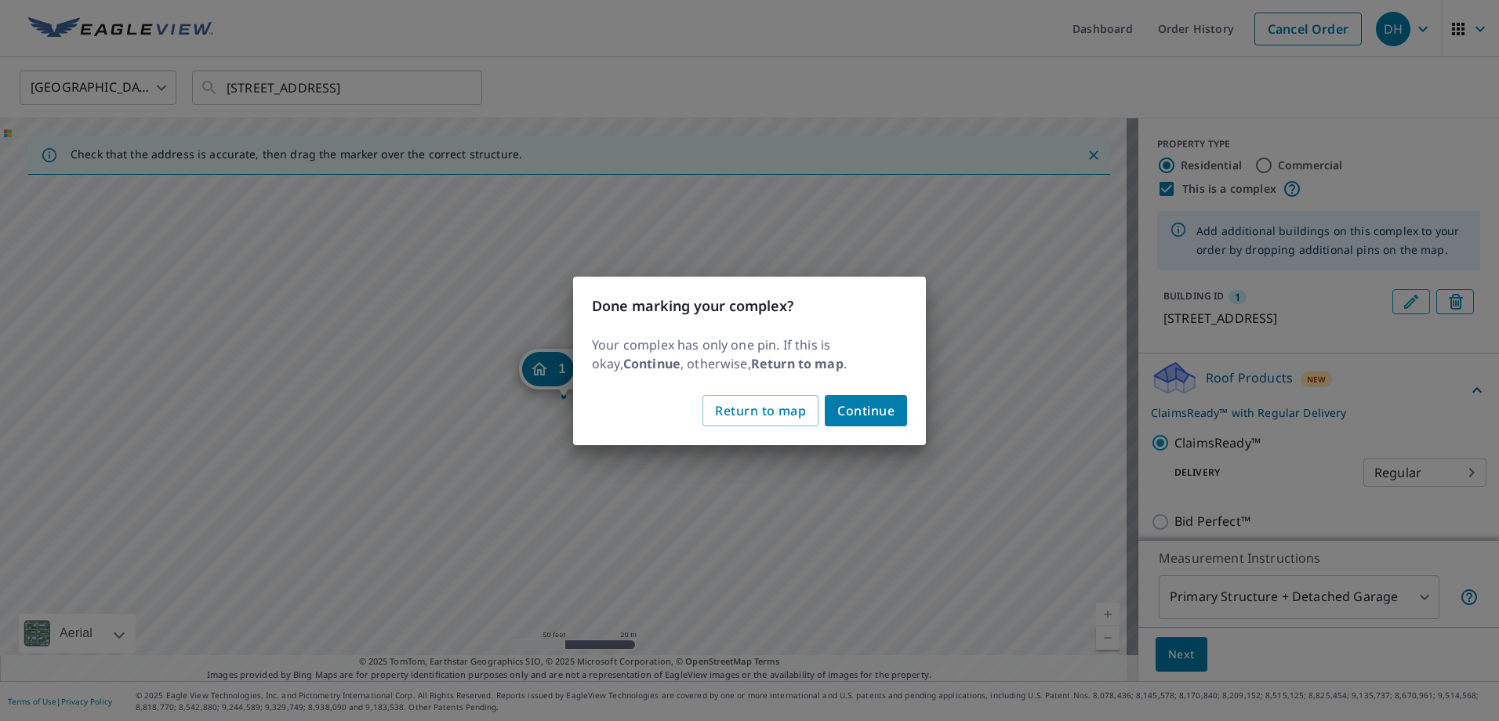
click at [867, 410] on span "Continue" at bounding box center [866, 411] width 57 height 22
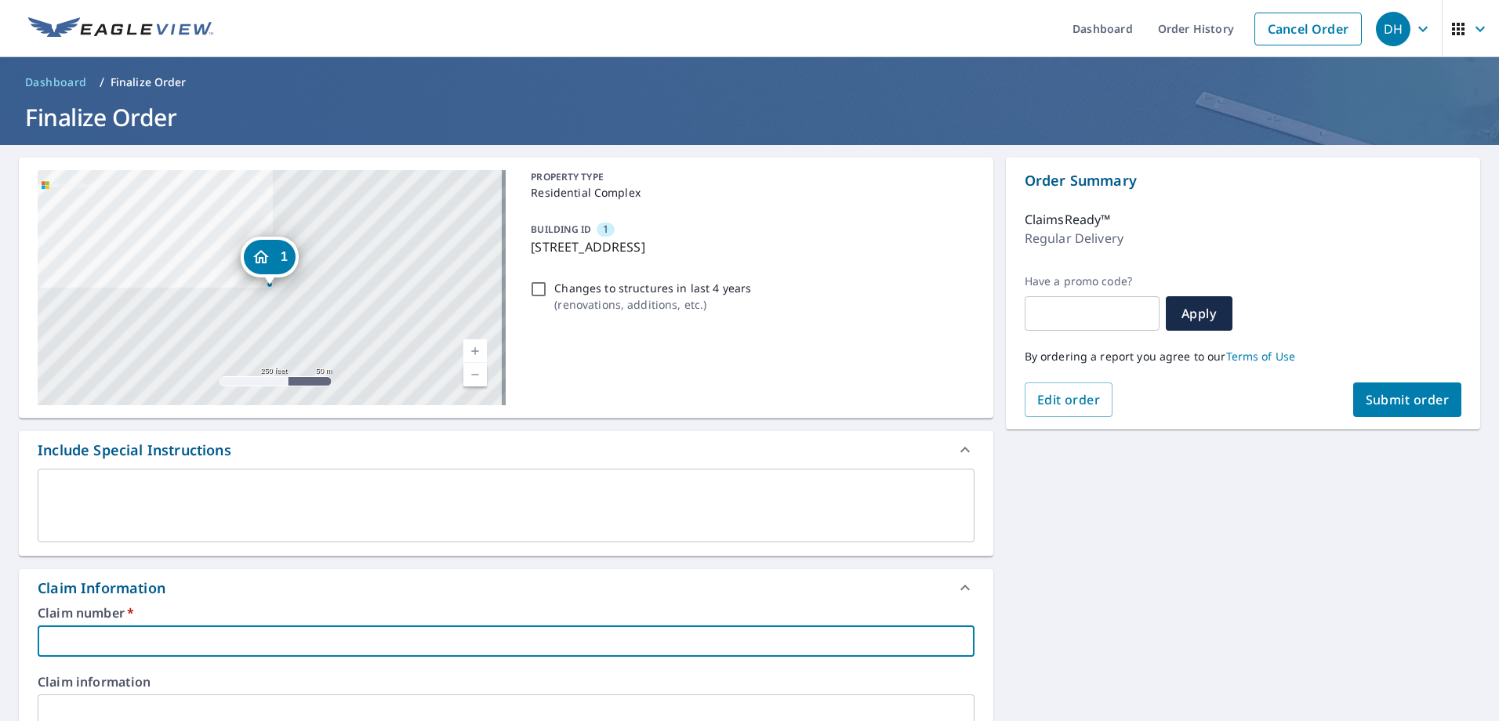
click at [211, 646] on input "text" at bounding box center [506, 641] width 937 height 31
paste input "0800424947"
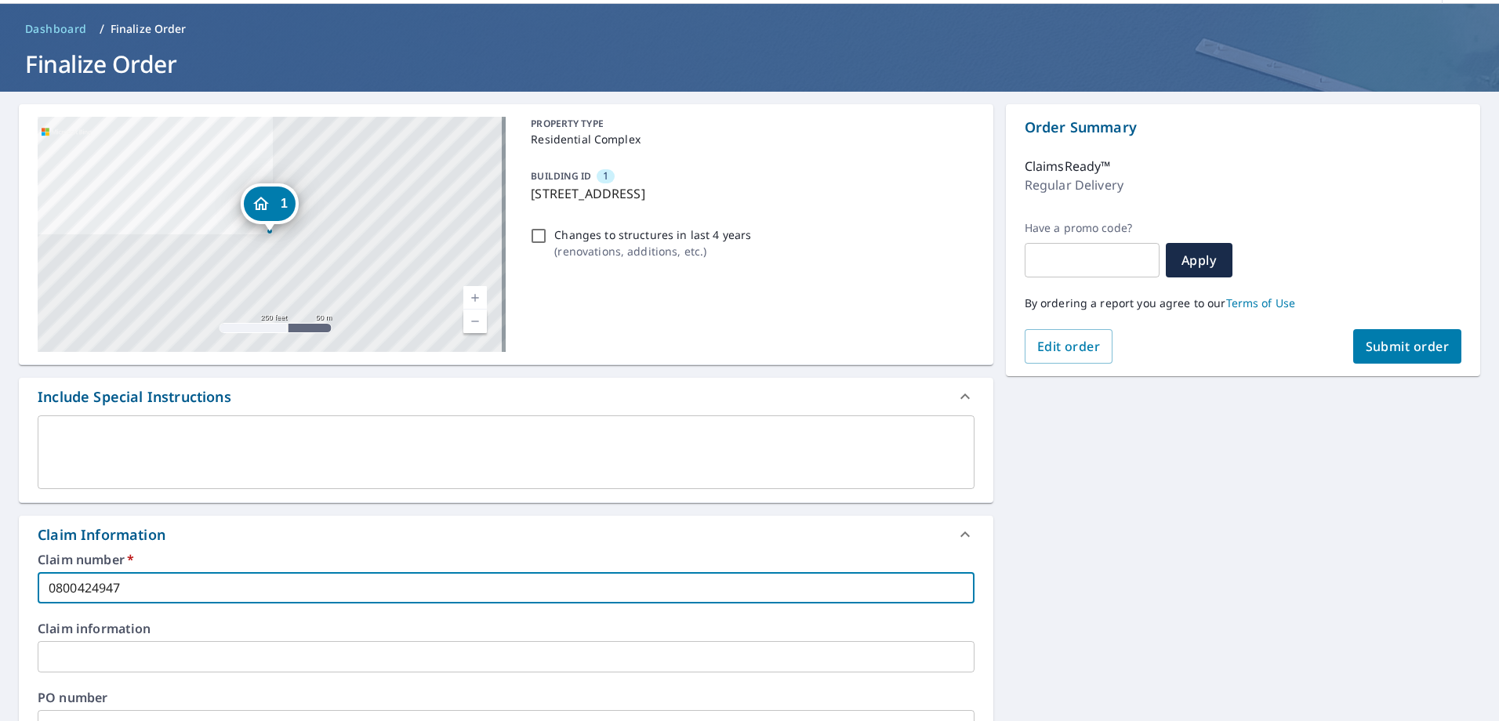
scroll to position [78, 0]
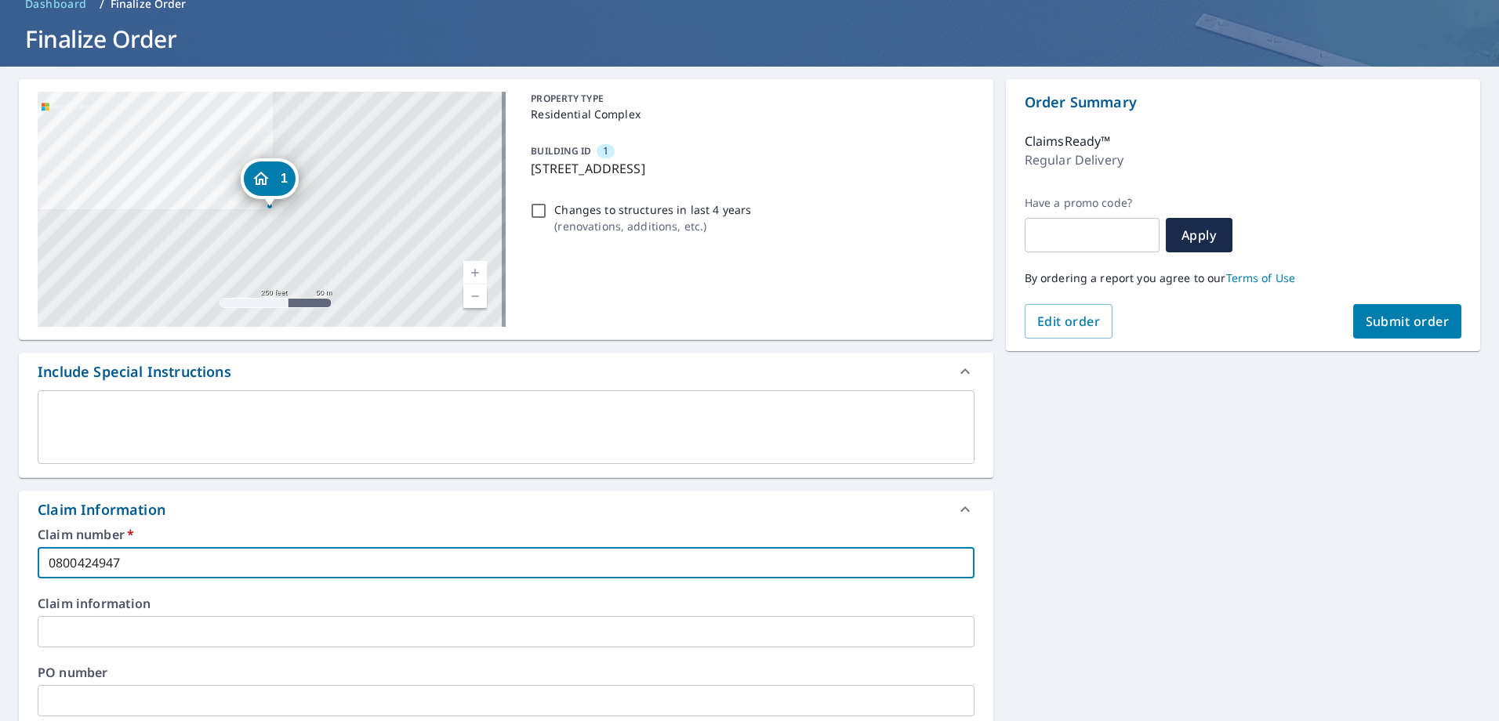
type input "0800424947"
click at [1391, 326] on span "Submit order" at bounding box center [1408, 321] width 84 height 17
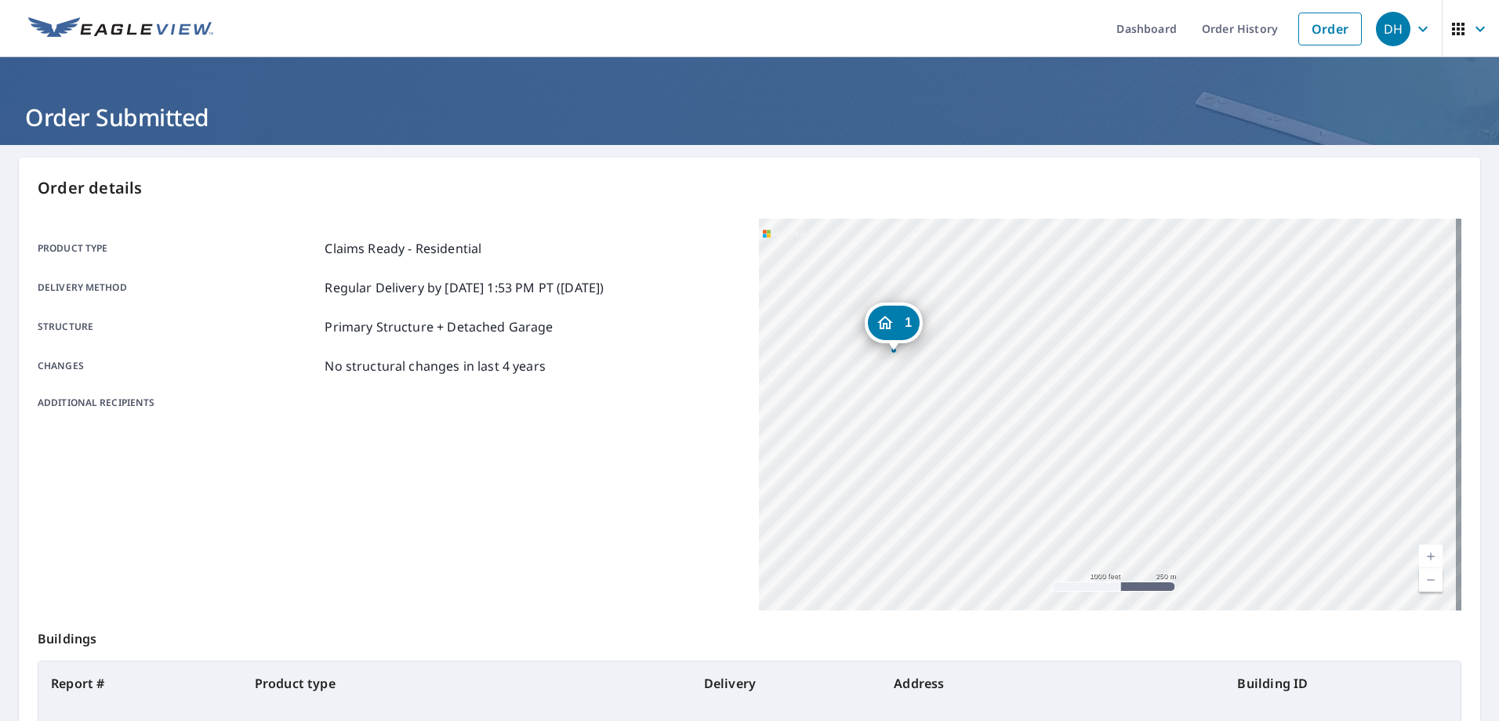
click at [1377, 34] on div "DH" at bounding box center [1393, 29] width 35 height 35
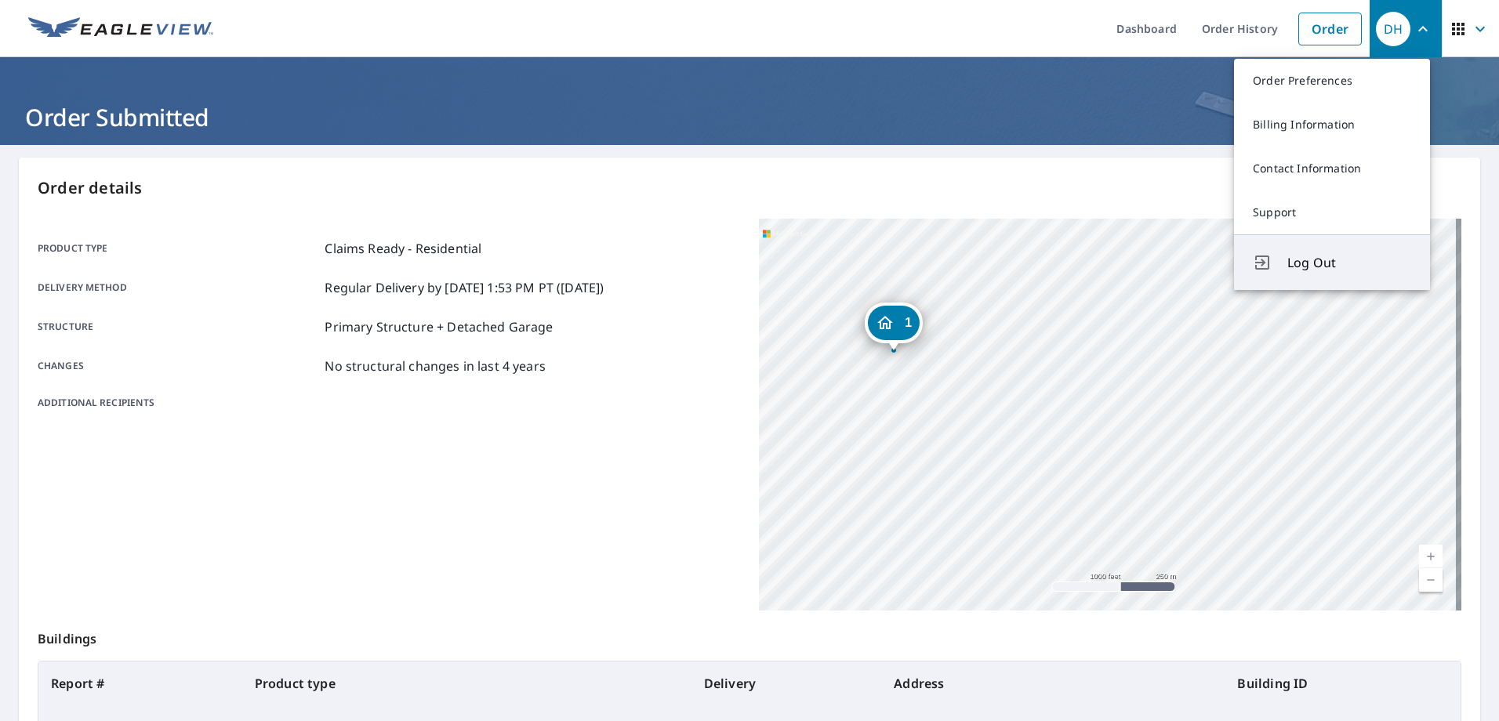
click at [1305, 265] on span "Log Out" at bounding box center [1350, 262] width 124 height 19
